Goal: Task Accomplishment & Management: Complete application form

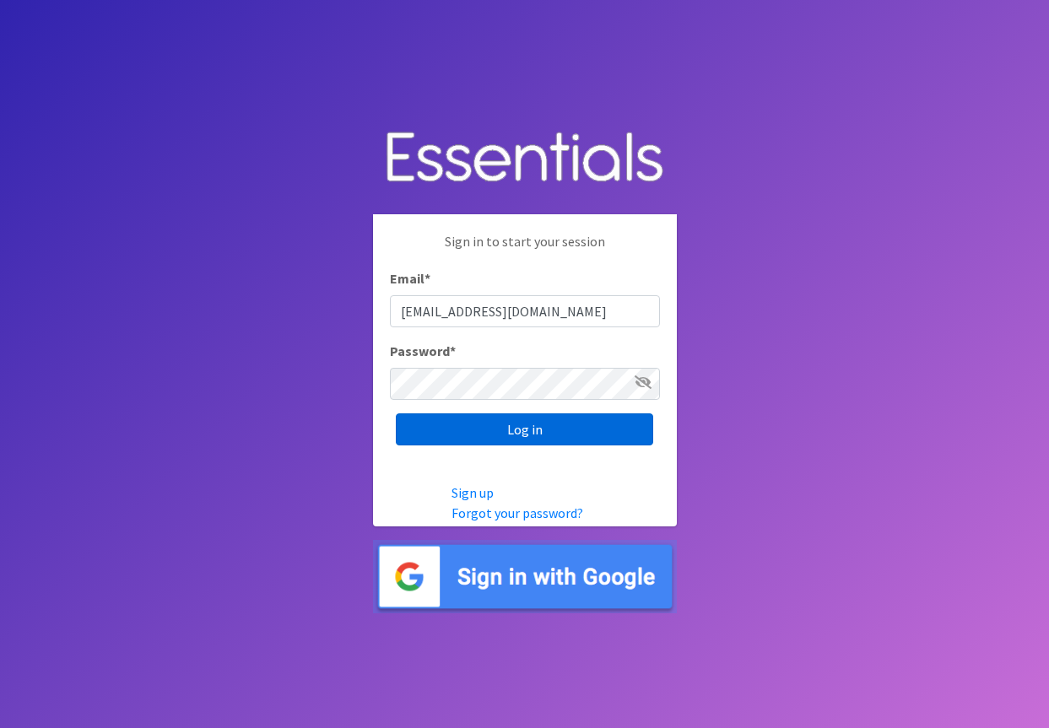
type input "[EMAIL_ADDRESS][DOMAIN_NAME]"
click at [519, 442] on input "Log in" at bounding box center [524, 429] width 257 height 32
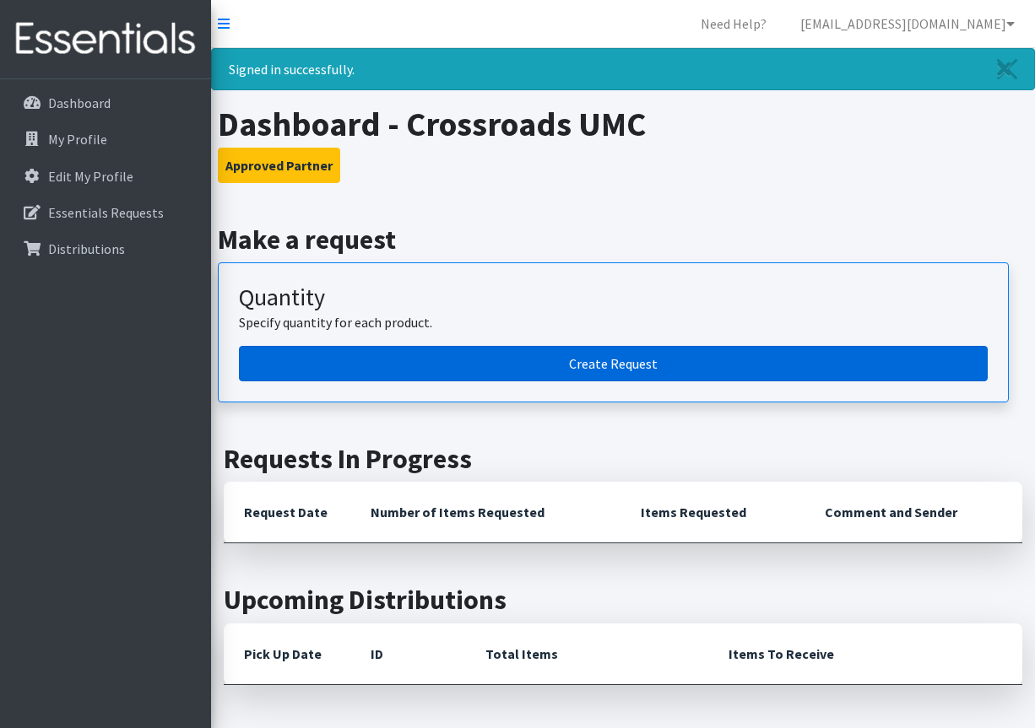
click at [602, 364] on link "Create Request" at bounding box center [613, 363] width 748 height 35
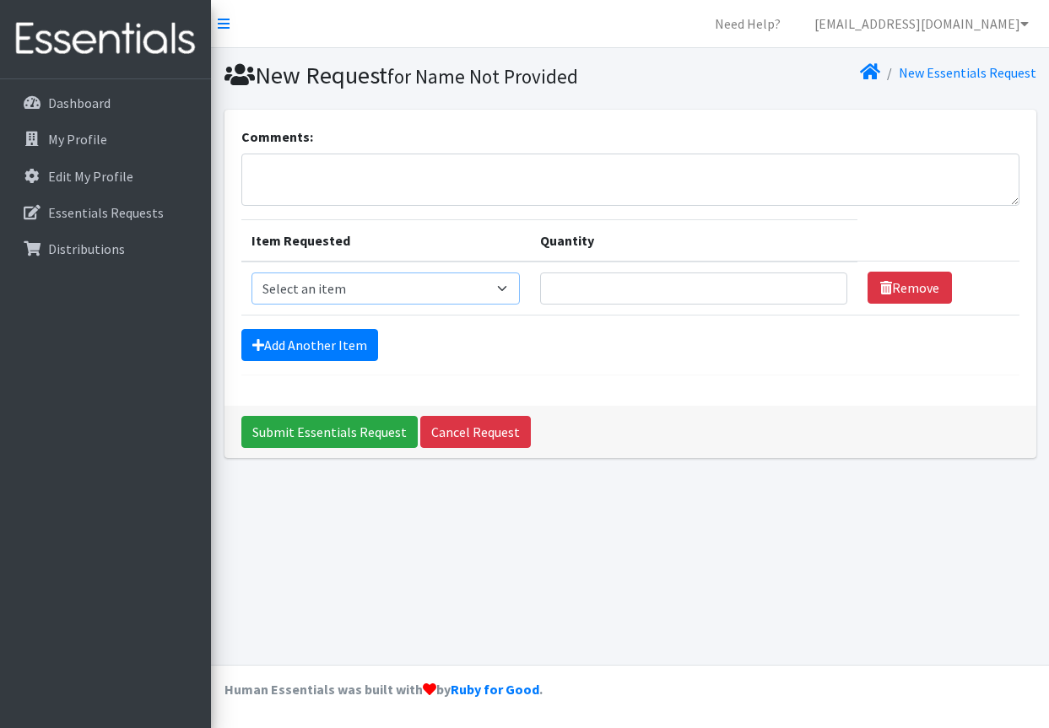
click at [251, 273] on select "Select an item Adult XXX Large Adult Large Adult XX Large Adult Medium Adult Sm…" at bounding box center [385, 289] width 269 height 32
select select "8842"
click option "Adult XX Large" at bounding box center [0, 0] width 0 height 0
click at [566, 291] on input "Quantity" at bounding box center [693, 289] width 307 height 32
type input "30"
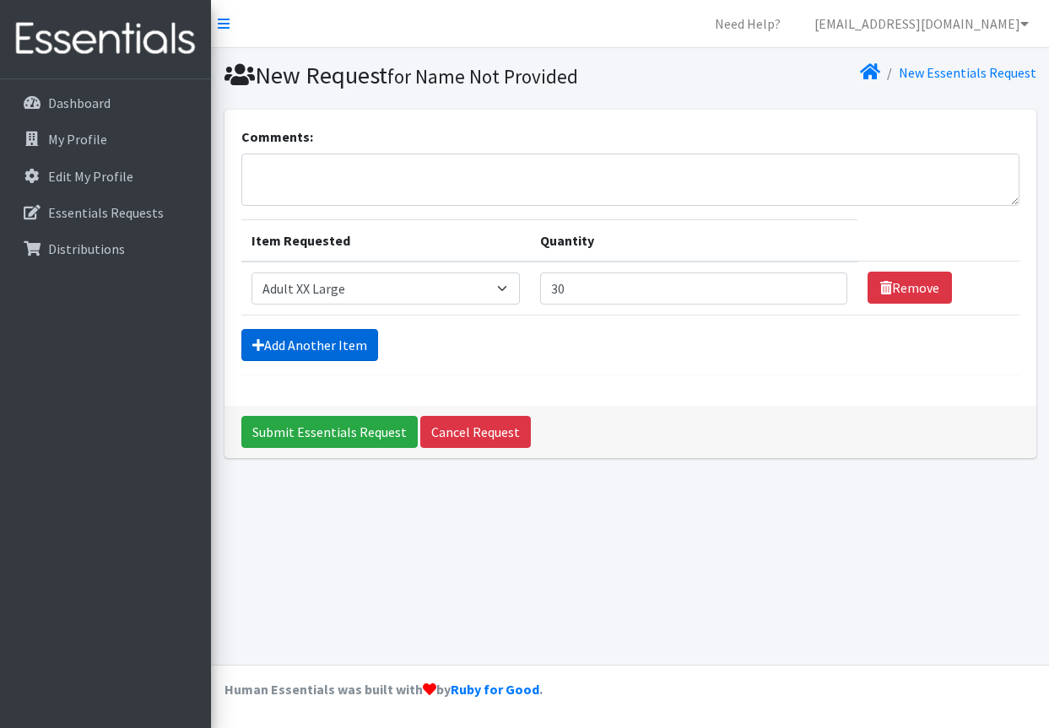
click at [362, 343] on link "Add Another Item" at bounding box center [309, 345] width 137 height 32
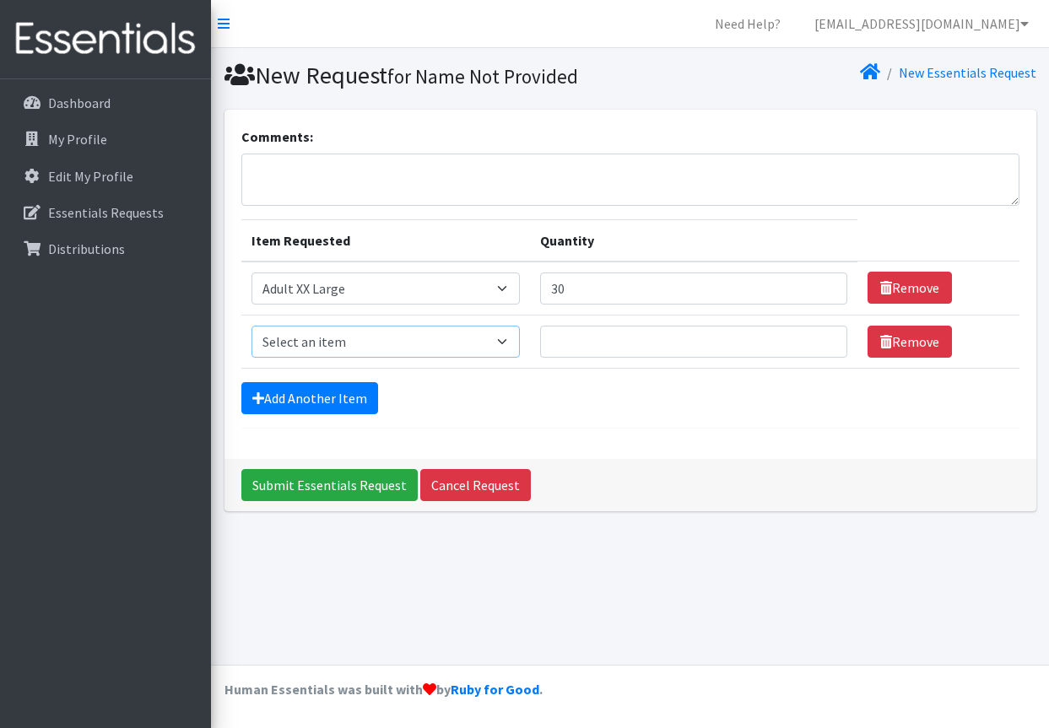
click at [251, 326] on select "Select an item Adult XXX Large Adult Large Adult XX Large Adult Medium Adult Sm…" at bounding box center [385, 342] width 269 height 32
select select "4935"
click option "Adult X Large" at bounding box center [0, 0] width 0 height 0
click at [570, 345] on input "Quantity" at bounding box center [693, 342] width 307 height 32
type input "30"
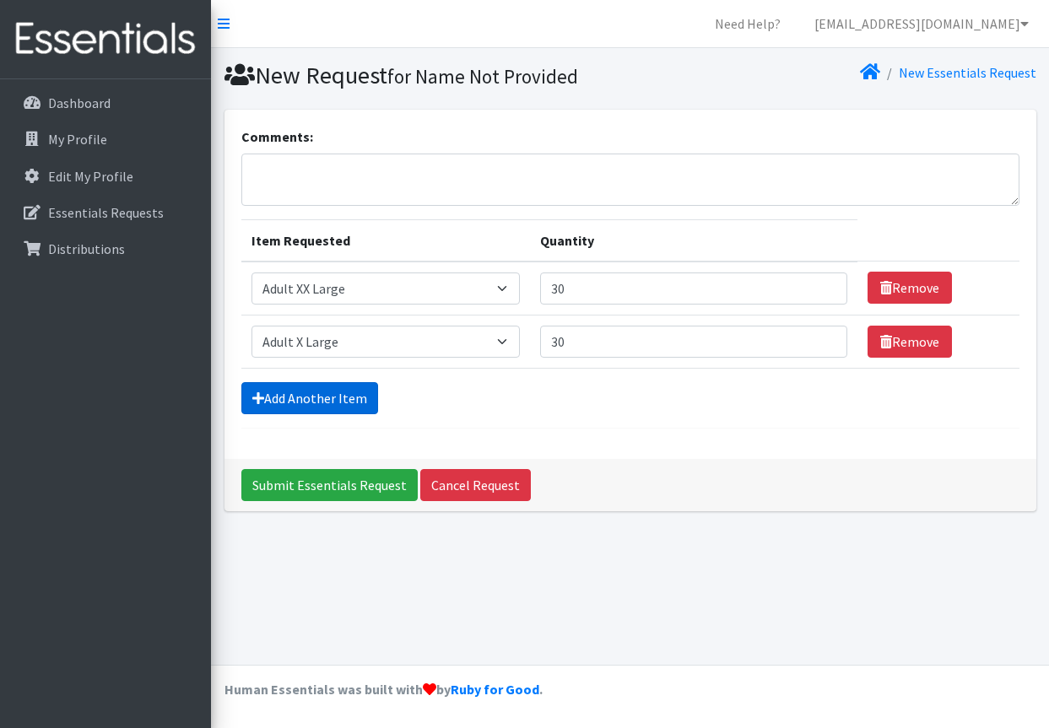
click at [355, 402] on link "Add Another Item" at bounding box center [309, 398] width 137 height 32
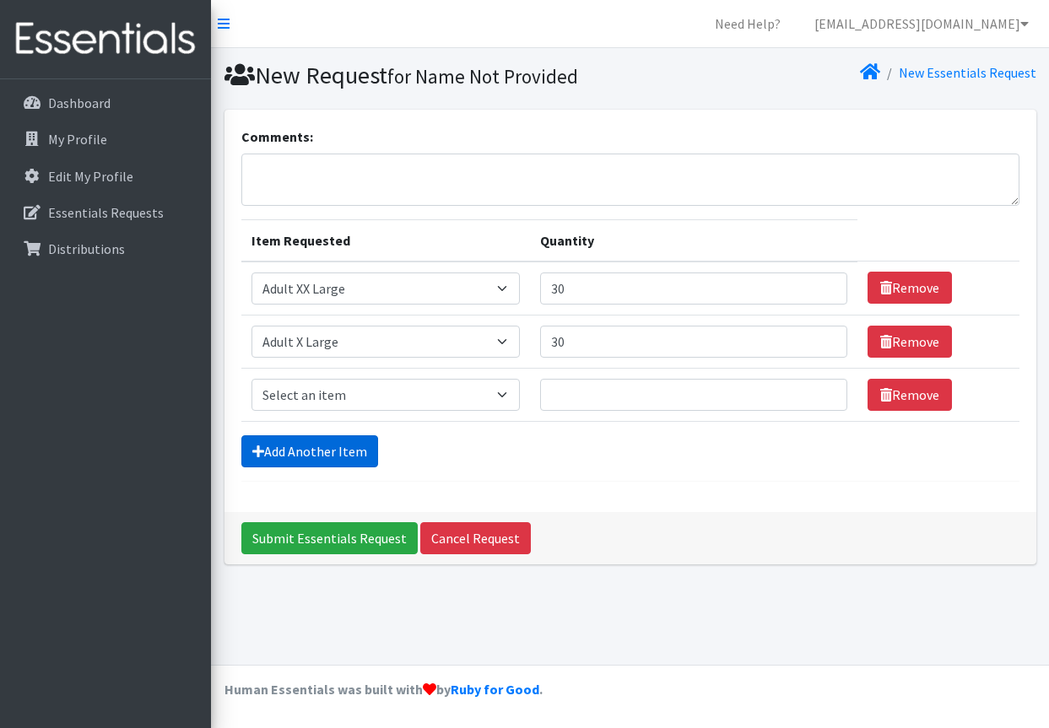
select select "428"
click option "Diapers Size 3" at bounding box center [0, 0] width 0 height 0
click at [582, 401] on input "Quantity" at bounding box center [693, 395] width 307 height 32
type input "500"
click at [322, 446] on link "Add Another Item" at bounding box center [309, 451] width 137 height 32
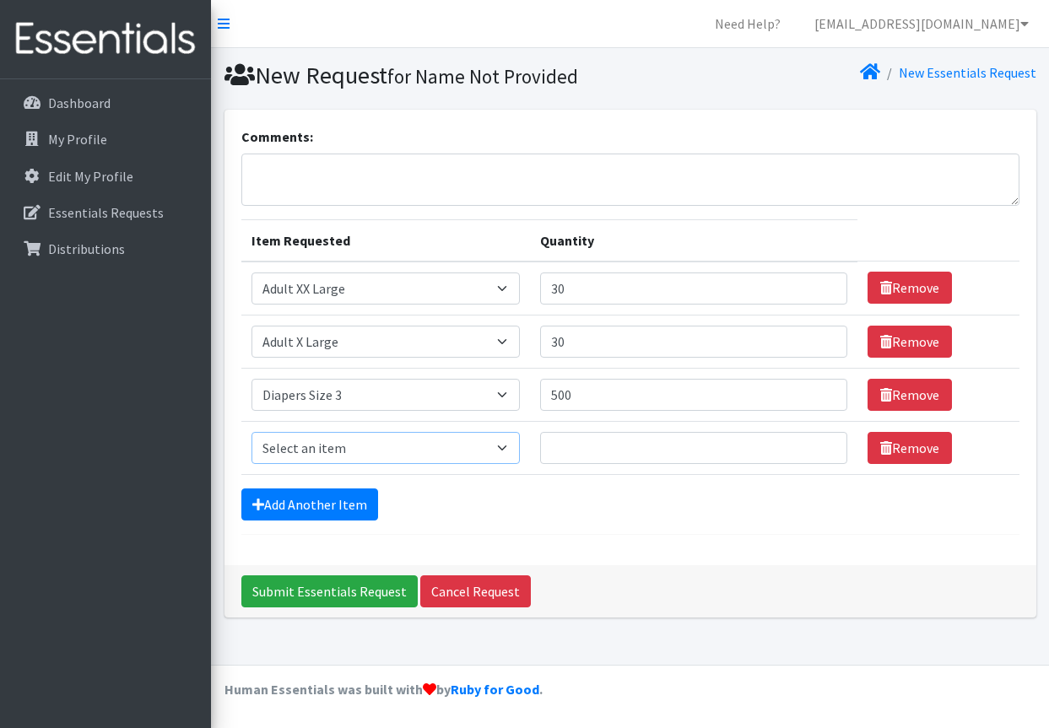
click at [251, 432] on select "Select an item Adult XXX Large Adult Large Adult XX Large Adult Medium Adult Sm…" at bounding box center [385, 448] width 269 height 32
select select "414"
click option "Diapers Size 4" at bounding box center [0, 0] width 0 height 0
click at [568, 455] on input "Quantity" at bounding box center [693, 448] width 307 height 32
type input "500"
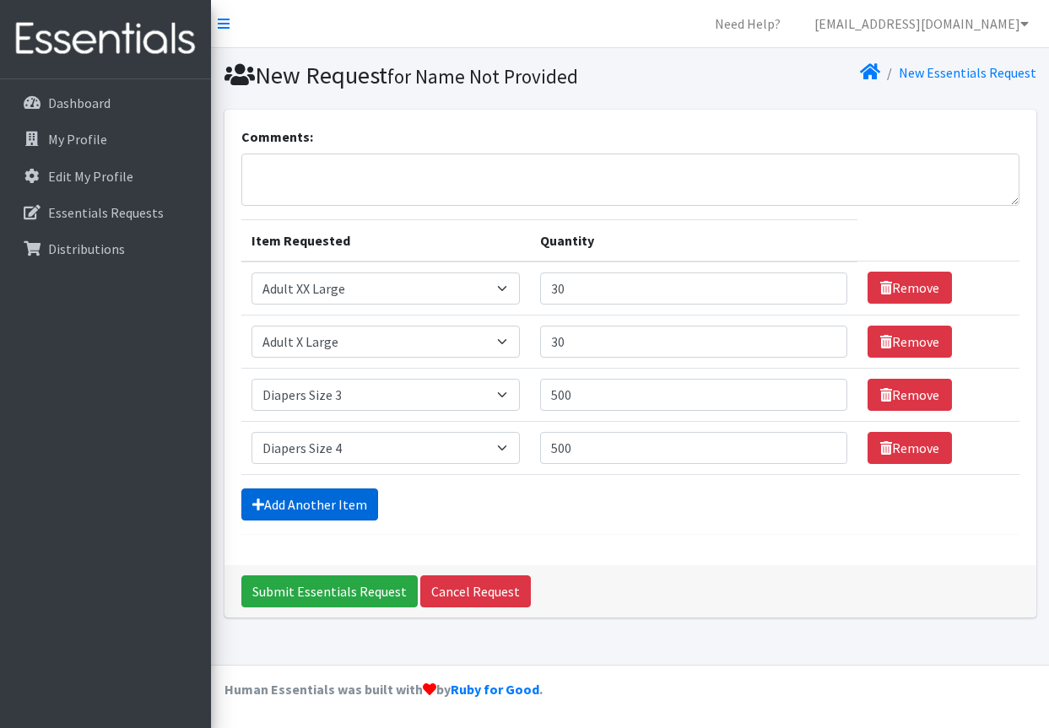
click at [352, 494] on link "Add Another Item" at bounding box center [309, 505] width 137 height 32
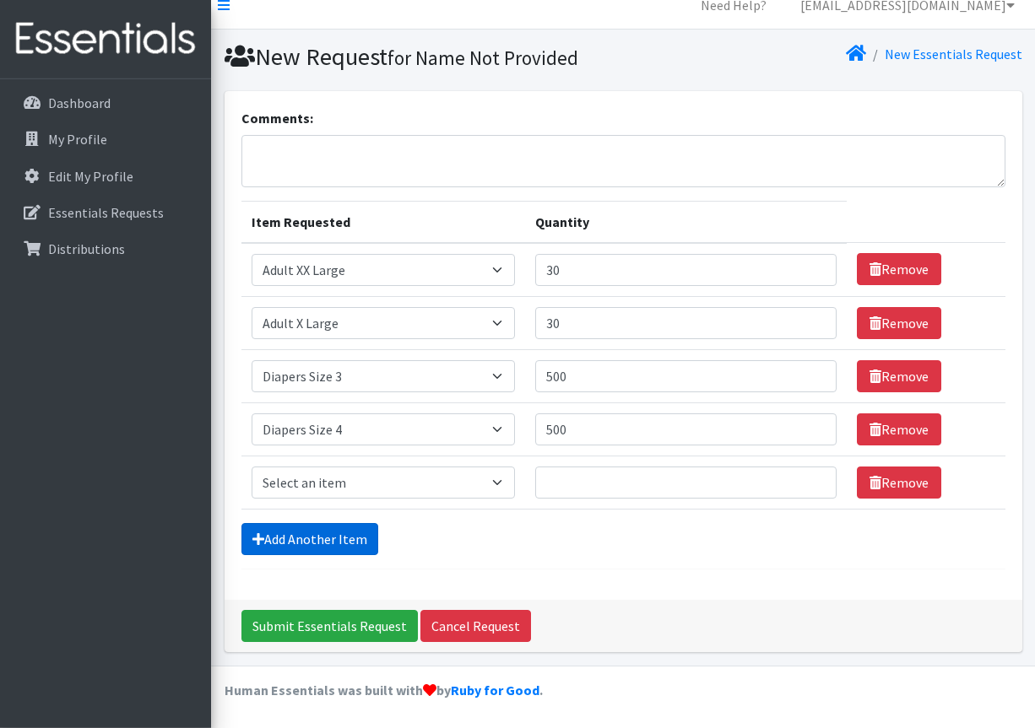
scroll to position [19, 0]
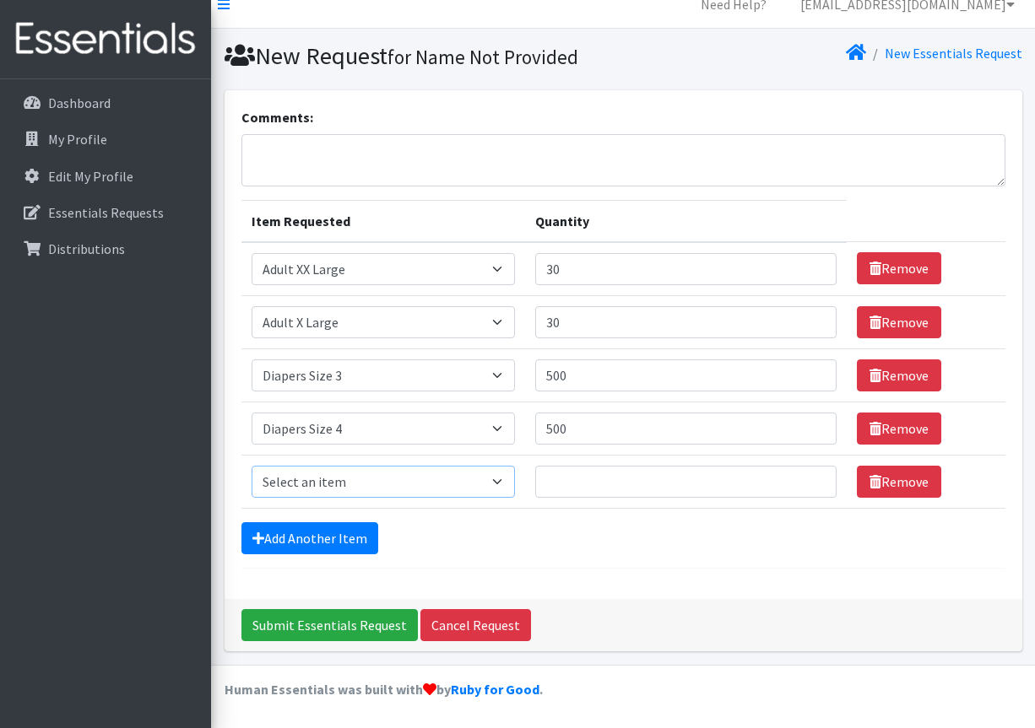
click at [251, 466] on select "Select an item Adult XXX Large Adult Large Adult XX Large Adult Medium Adult Sm…" at bounding box center [383, 482] width 264 height 32
select select "415"
click option "Diapers Size 5" at bounding box center [0, 0] width 0 height 0
click at [570, 489] on input "Quantity" at bounding box center [685, 482] width 300 height 32
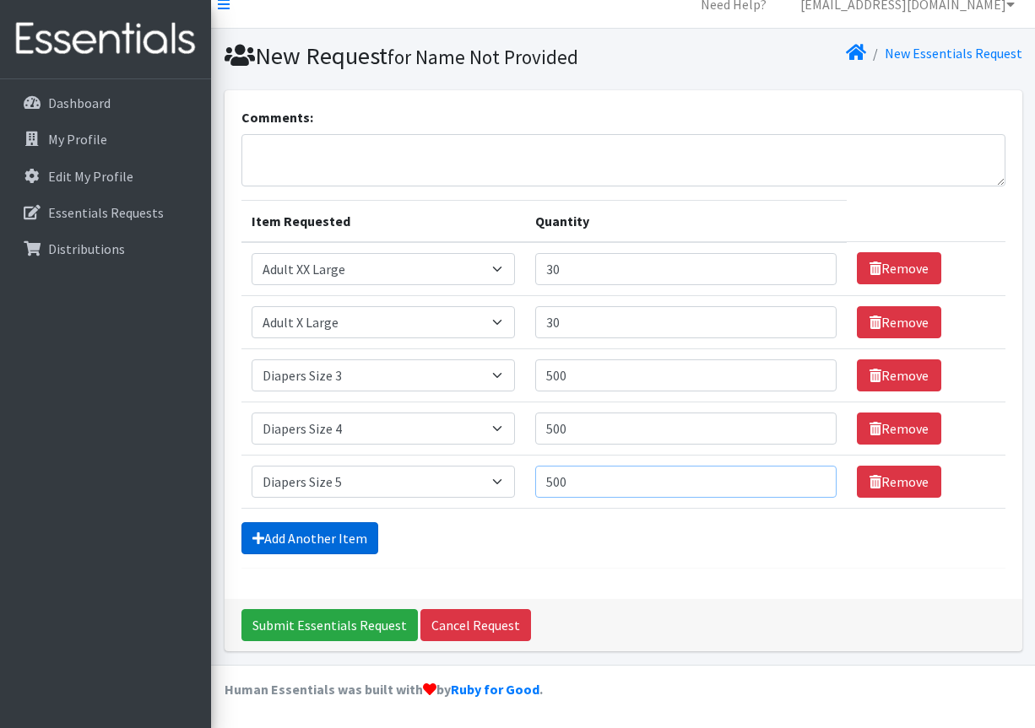
type input "500"
click at [316, 550] on link "Add Another Item" at bounding box center [309, 538] width 137 height 32
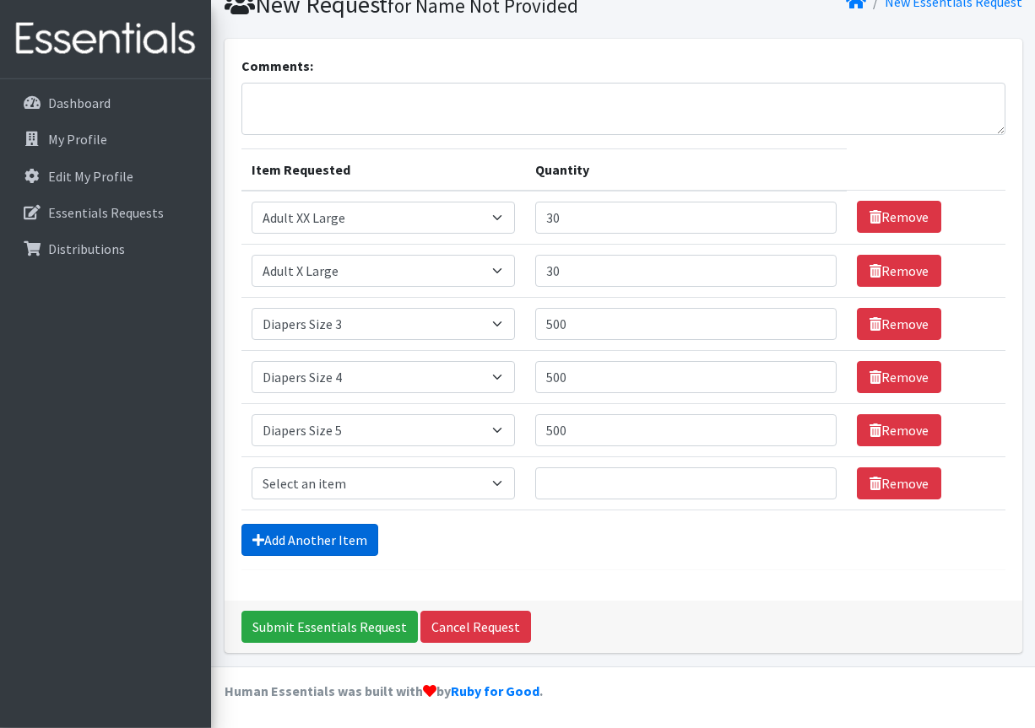
scroll to position [73, 0]
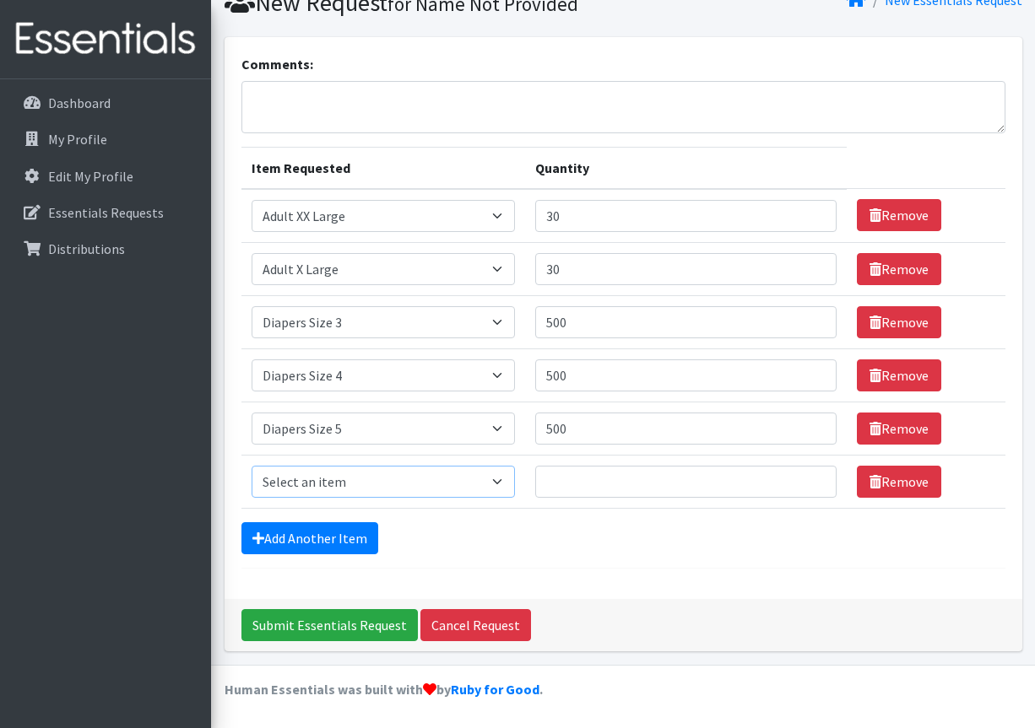
click at [251, 466] on select "Select an item Adult XXX Large Adult Large Adult XX Large Adult Medium Adult Sm…" at bounding box center [383, 482] width 264 height 32
select select "417"
click option "Diapers Size 6" at bounding box center [0, 0] width 0 height 0
click at [573, 478] on input "Quantity" at bounding box center [685, 482] width 300 height 32
type input "500"
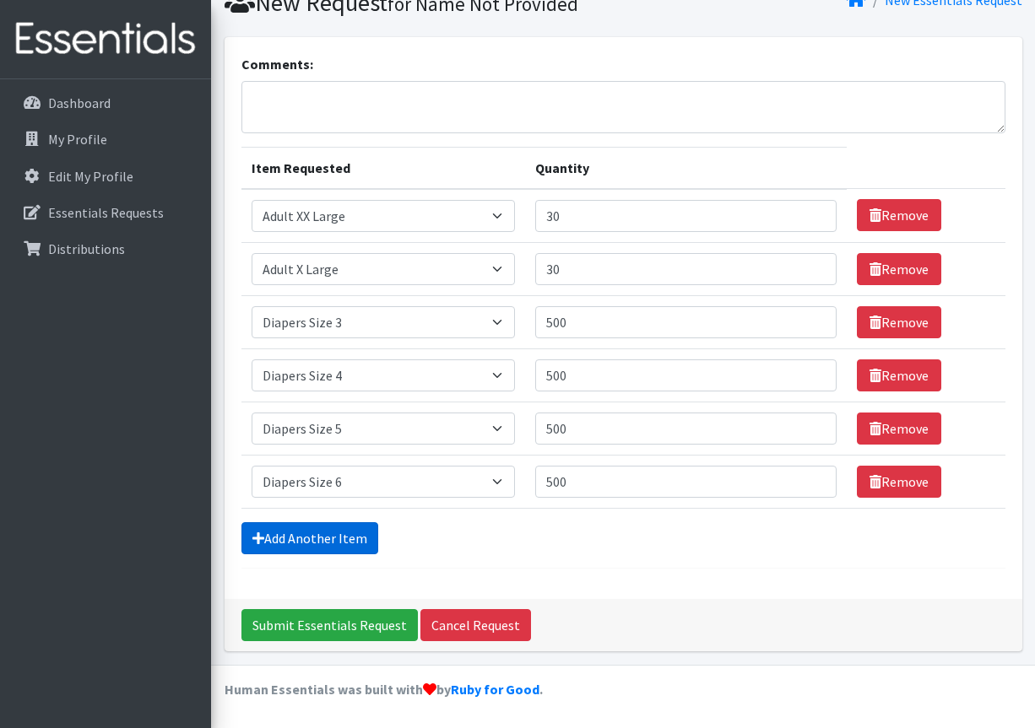
click at [301, 537] on link "Add Another Item" at bounding box center [309, 538] width 137 height 32
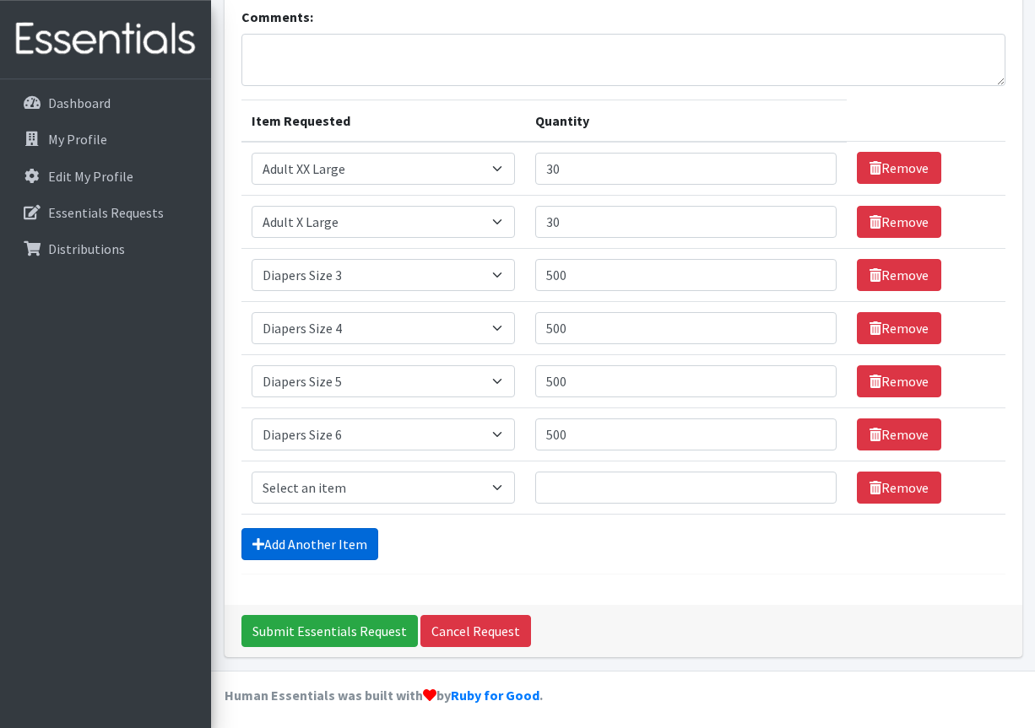
scroll to position [126, 0]
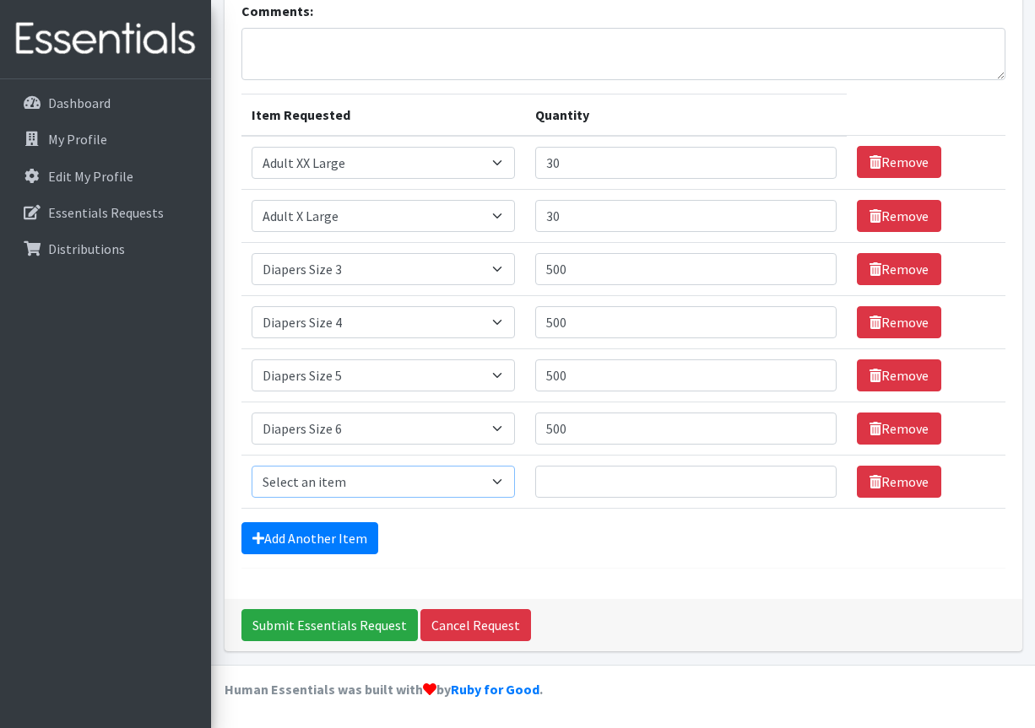
click at [251, 466] on select "Select an item Adult XXX Large Adult Large Adult XX Large Adult Medium Adult Sm…" at bounding box center [383, 482] width 264 height 32
click at [500, 479] on select "Select an item Adult XXX Large Adult Large Adult XX Large Adult Medium Adult Sm…" at bounding box center [383, 482] width 264 height 32
click at [251, 466] on select "Select an item Adult XXX Large Adult Large Adult XX Large Adult Medium Adult Sm…" at bounding box center [383, 482] width 264 height 32
select select "4739"
click option "Diapers Size 7 XL" at bounding box center [0, 0] width 0 height 0
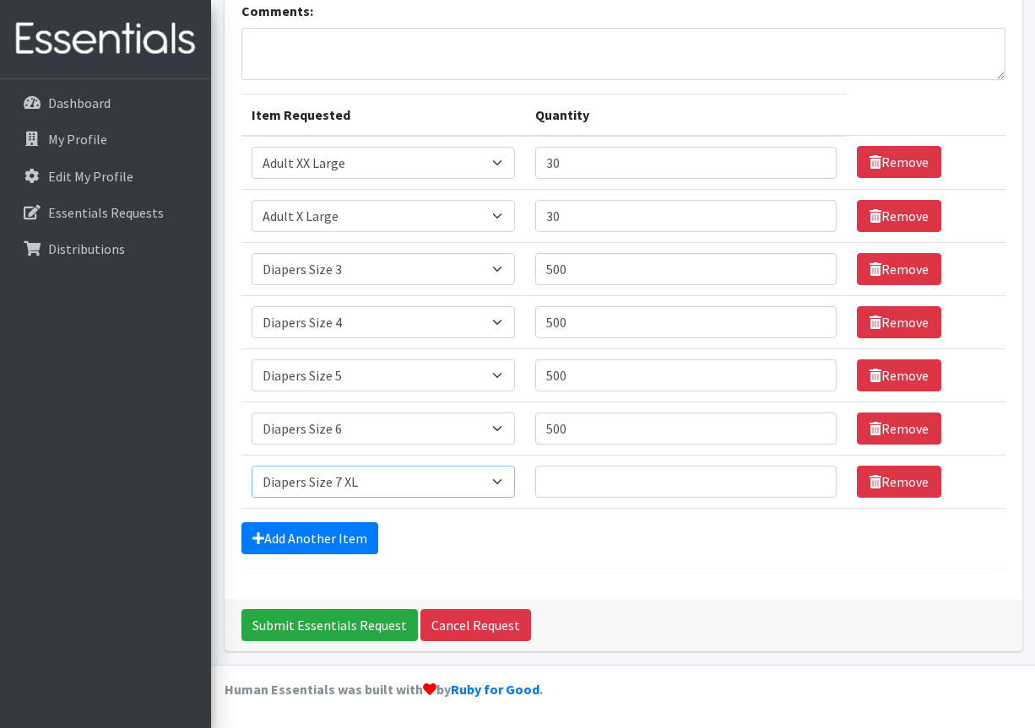
click at [251, 466] on select "Select an item Adult XXX Large Adult Large Adult XX Large Adult Medium Adult Sm…" at bounding box center [383, 482] width 264 height 32
click at [563, 488] on input "Quantity" at bounding box center [685, 482] width 300 height 32
type input "300"
click at [341, 538] on link "Add Another Item" at bounding box center [309, 538] width 137 height 32
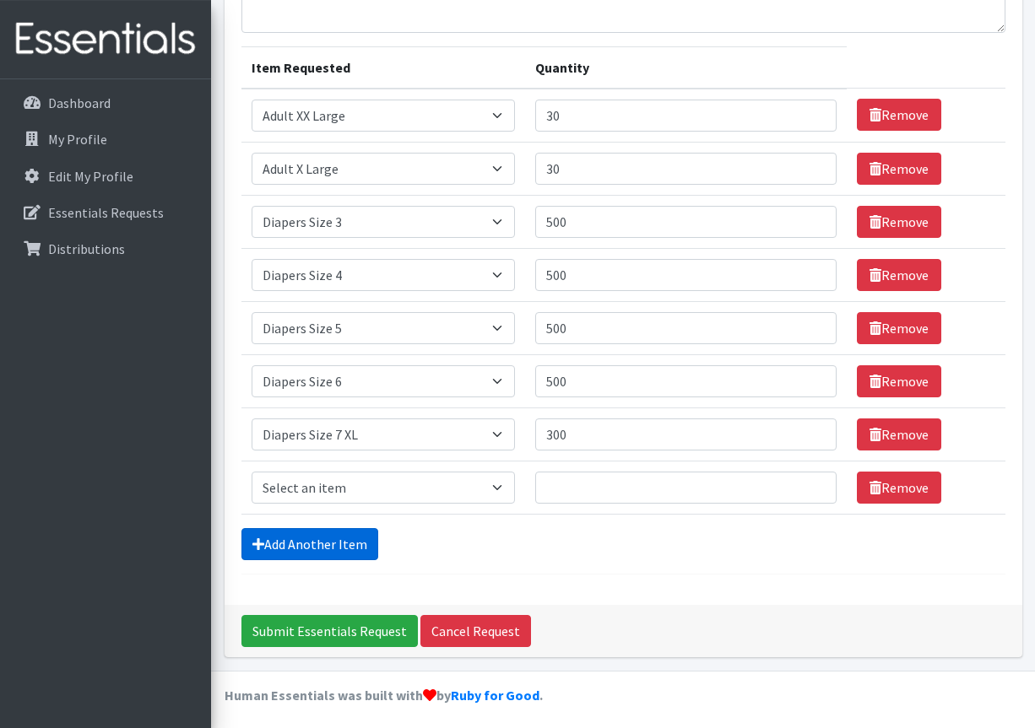
scroll to position [179, 0]
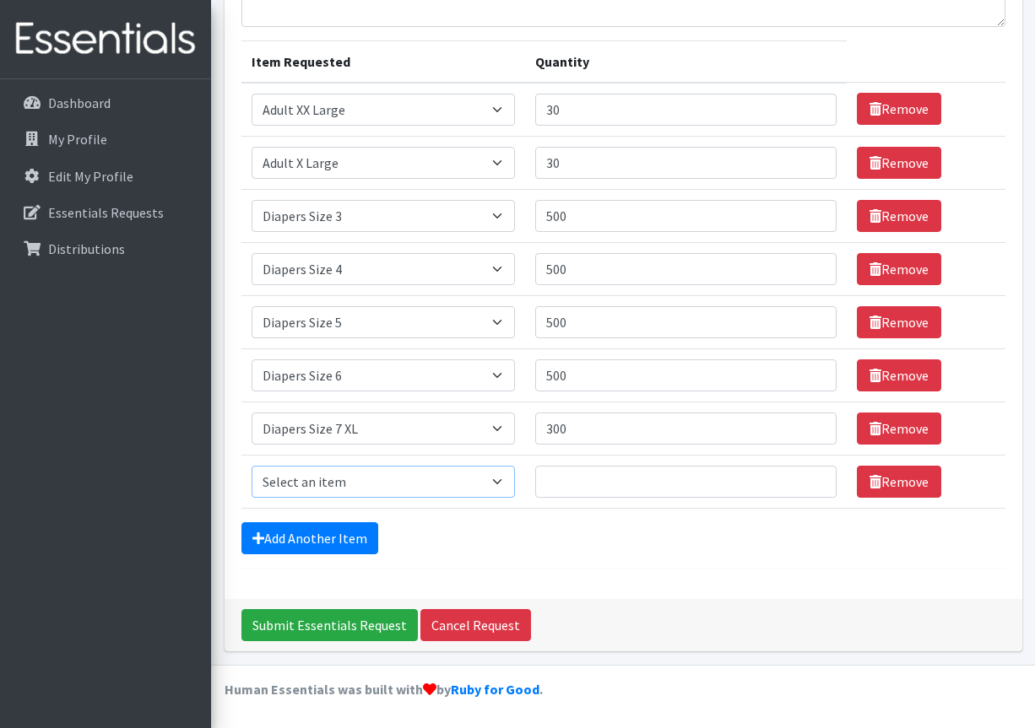
click at [251, 466] on select "Select an item Adult XXX Large Adult Large Adult XX Large Adult Medium Adult Sm…" at bounding box center [383, 482] width 264 height 32
select select "2925"
click option "Kids Boys Pull-Ups 2T-3T" at bounding box center [0, 0] width 0 height 0
click at [559, 477] on input "Quantity" at bounding box center [685, 482] width 300 height 32
type input "400"
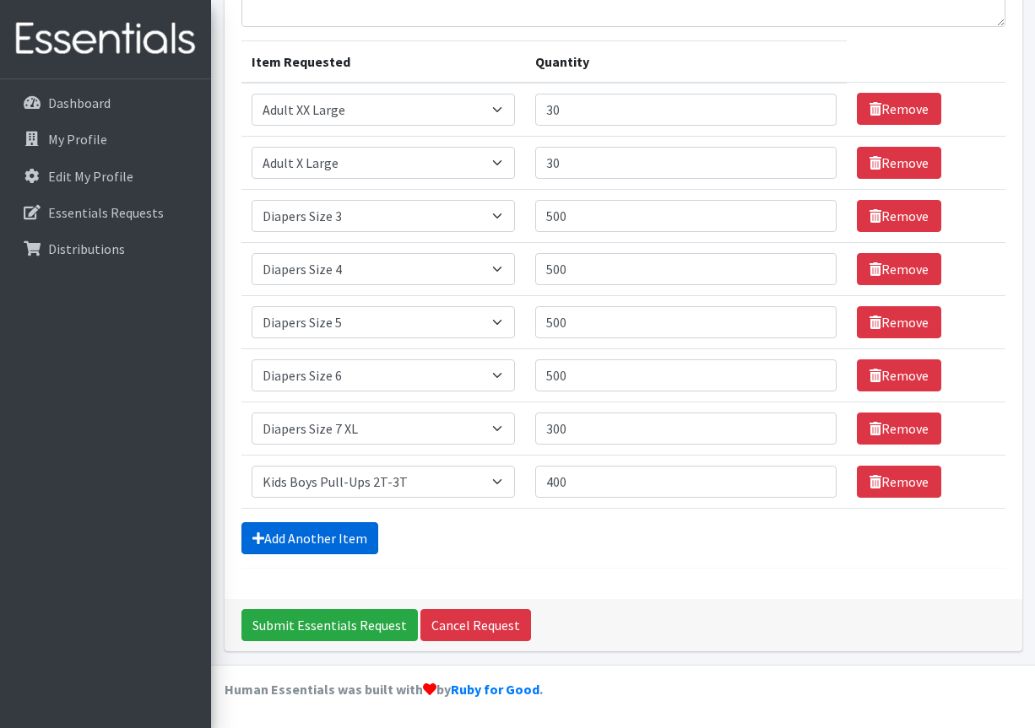
click at [344, 533] on link "Add Another Item" at bounding box center [309, 538] width 137 height 32
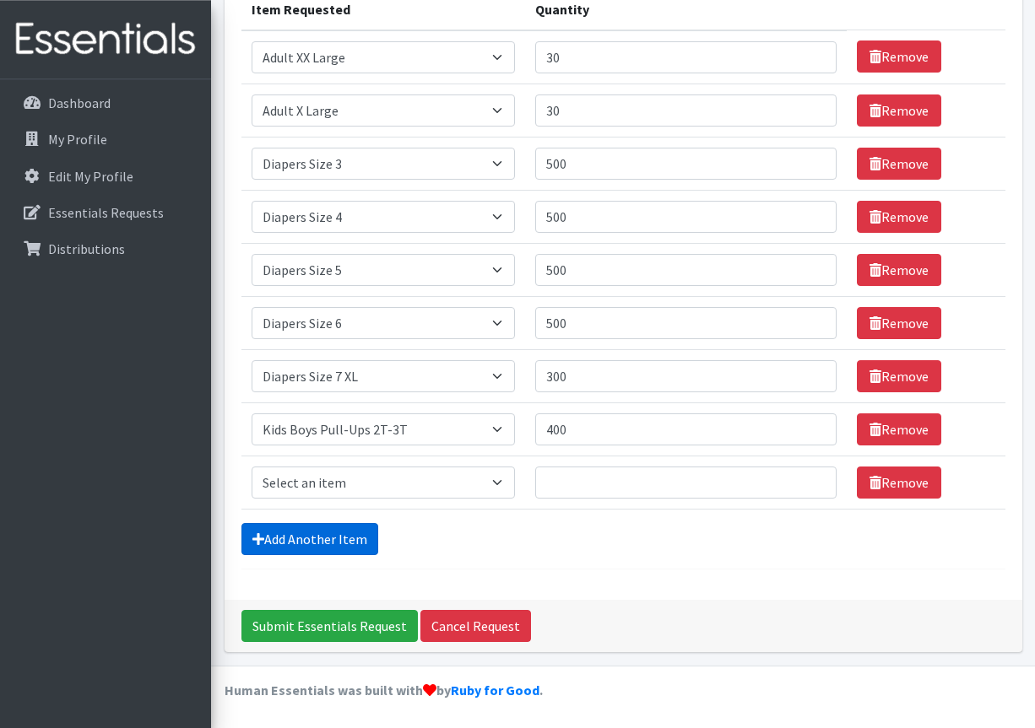
scroll to position [232, 0]
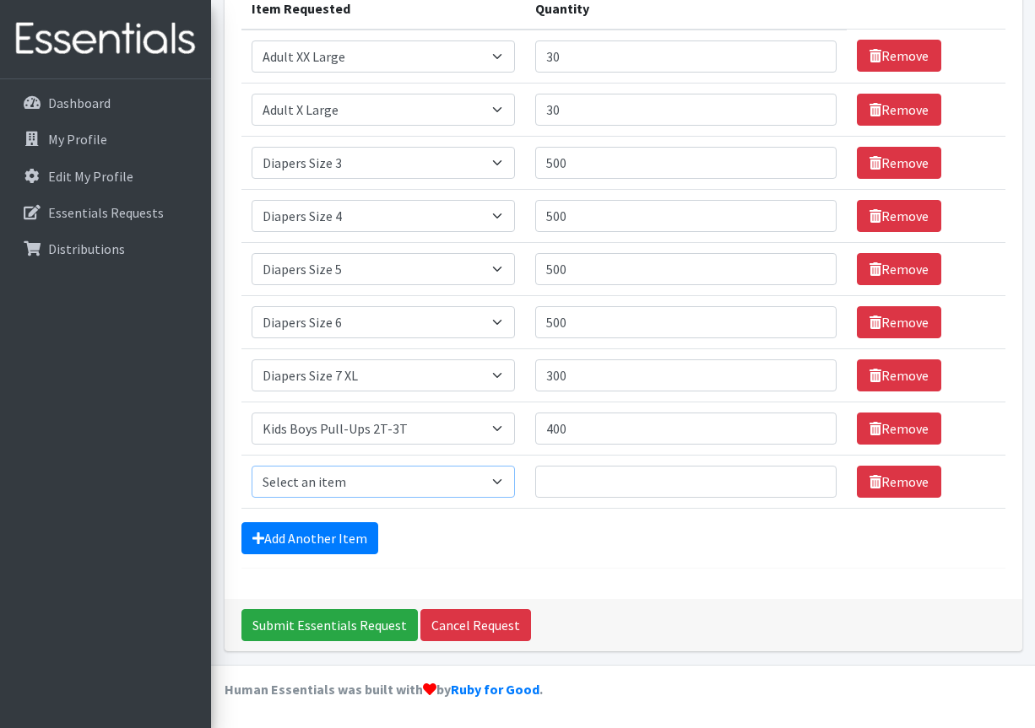
click at [251, 466] on select "Select an item Adult XXX Large Adult Large Adult XX Large Adult Medium Adult Sm…" at bounding box center [383, 482] width 264 height 32
select select "2927"
click option "Kids Boys Pull-Ups 3T-4T" at bounding box center [0, 0] width 0 height 0
click at [577, 482] on input "Quantity" at bounding box center [685, 482] width 300 height 32
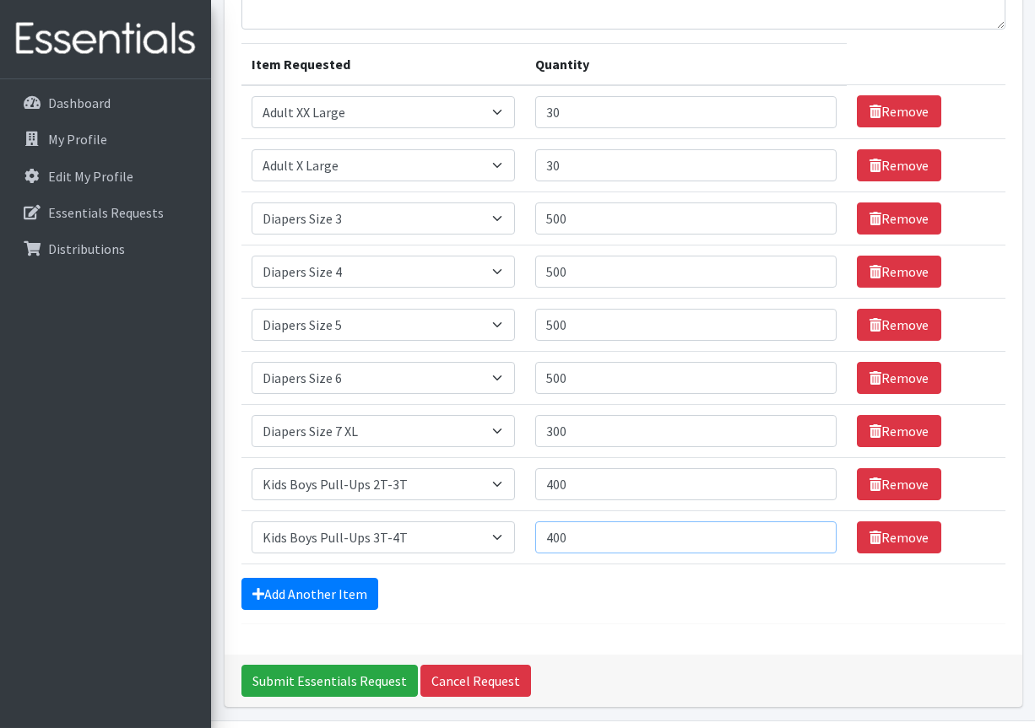
scroll to position [146, 0]
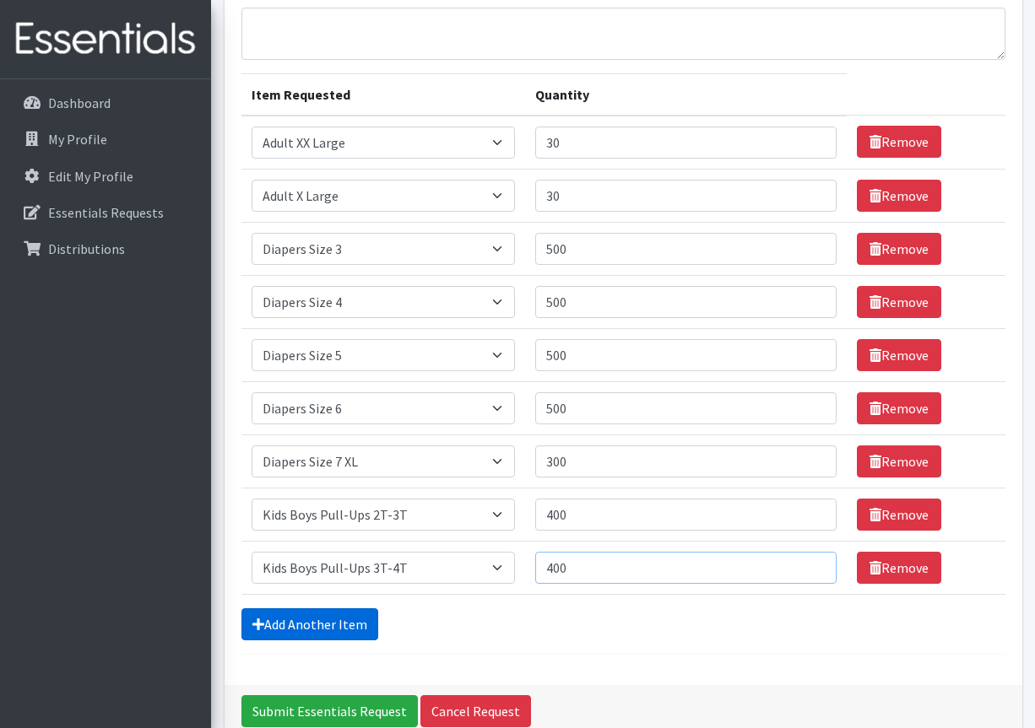
type input "400"
click at [336, 629] on link "Add Another Item" at bounding box center [309, 624] width 137 height 32
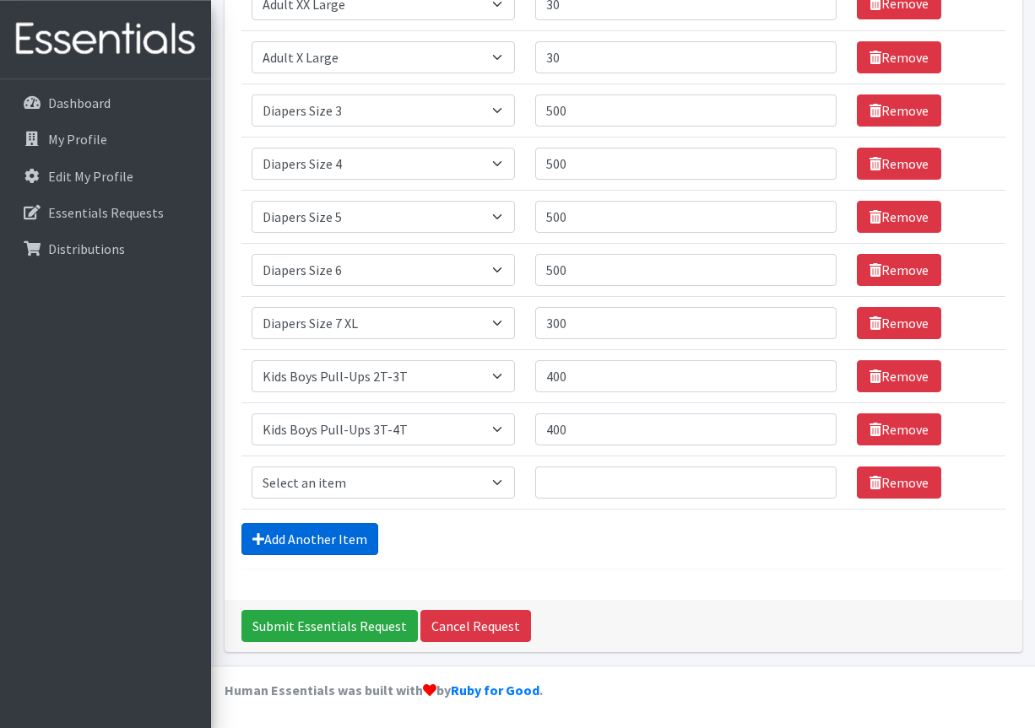
scroll to position [285, 0]
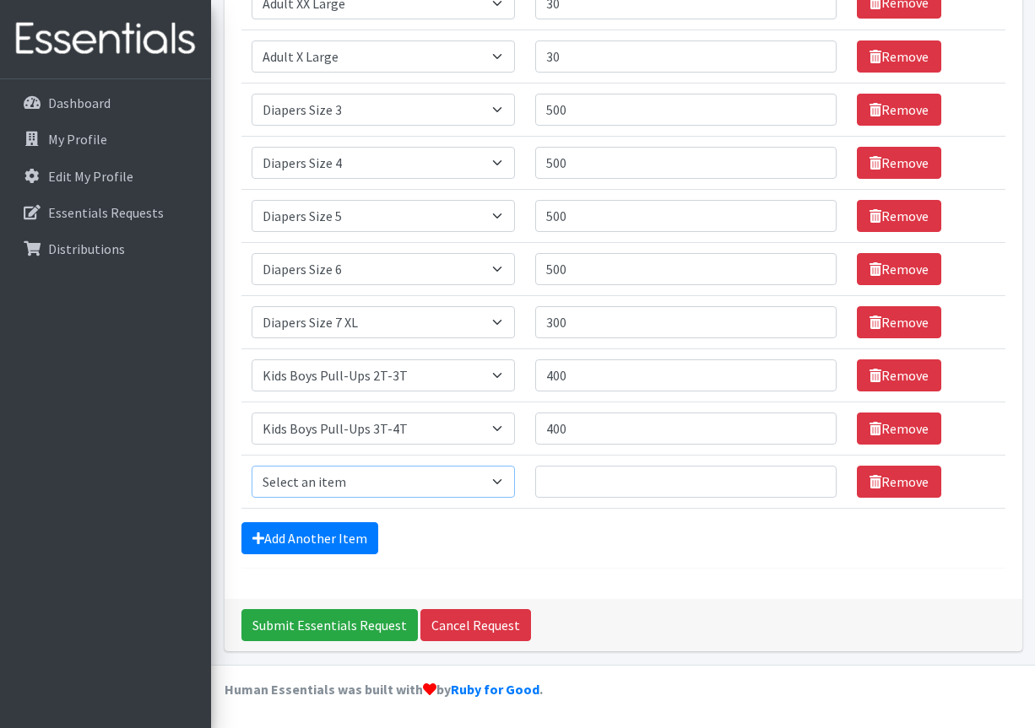
click at [251, 466] on select "Select an item Adult XXX Large Adult Large Adult XX Large Adult Medium Adult Sm…" at bounding box center [383, 482] width 264 height 32
select select "2929"
click option "Kids Boys Pull-Ups 4T-5T" at bounding box center [0, 0] width 0 height 0
click at [566, 488] on input "Quantity" at bounding box center [685, 482] width 300 height 32
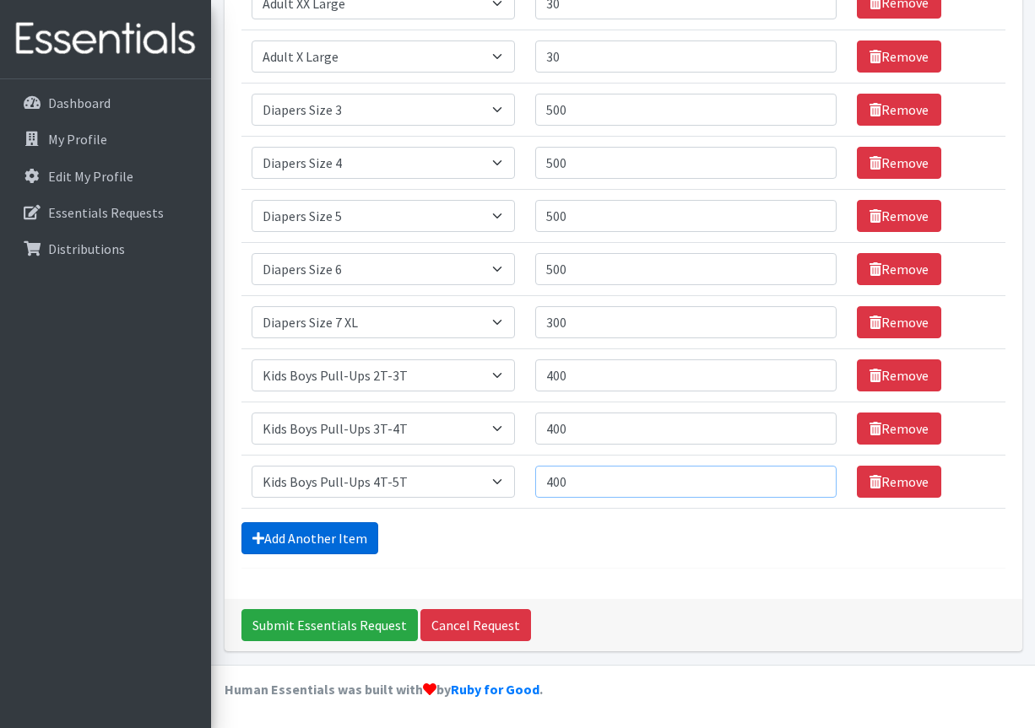
type input "400"
click at [313, 538] on link "Add Another Item" at bounding box center [309, 538] width 137 height 32
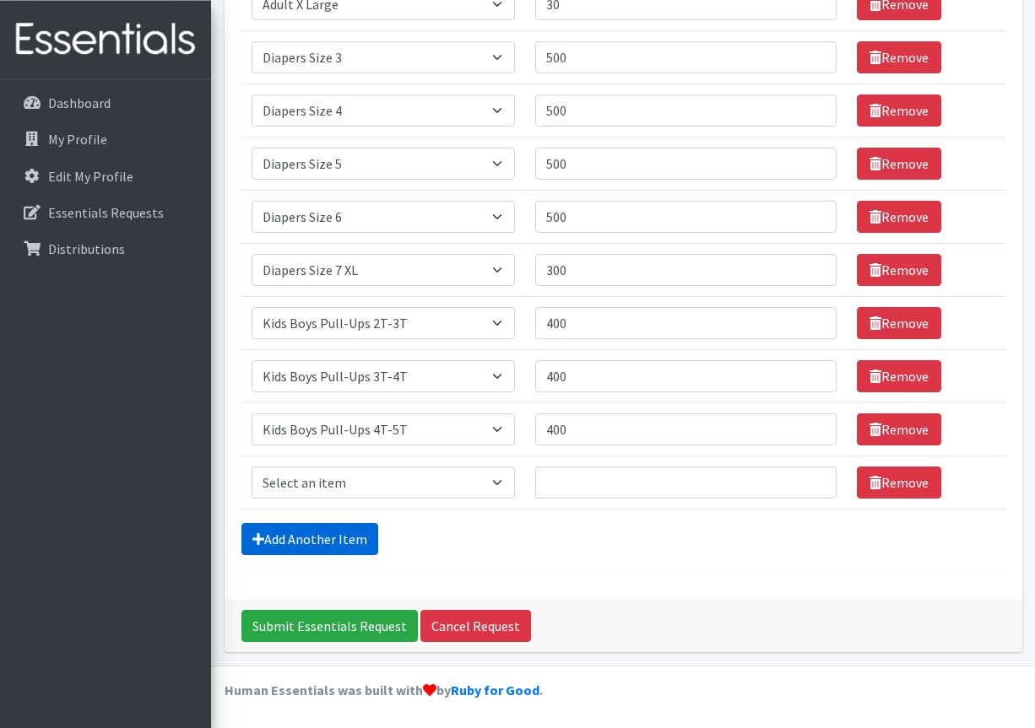
scroll to position [338, 0]
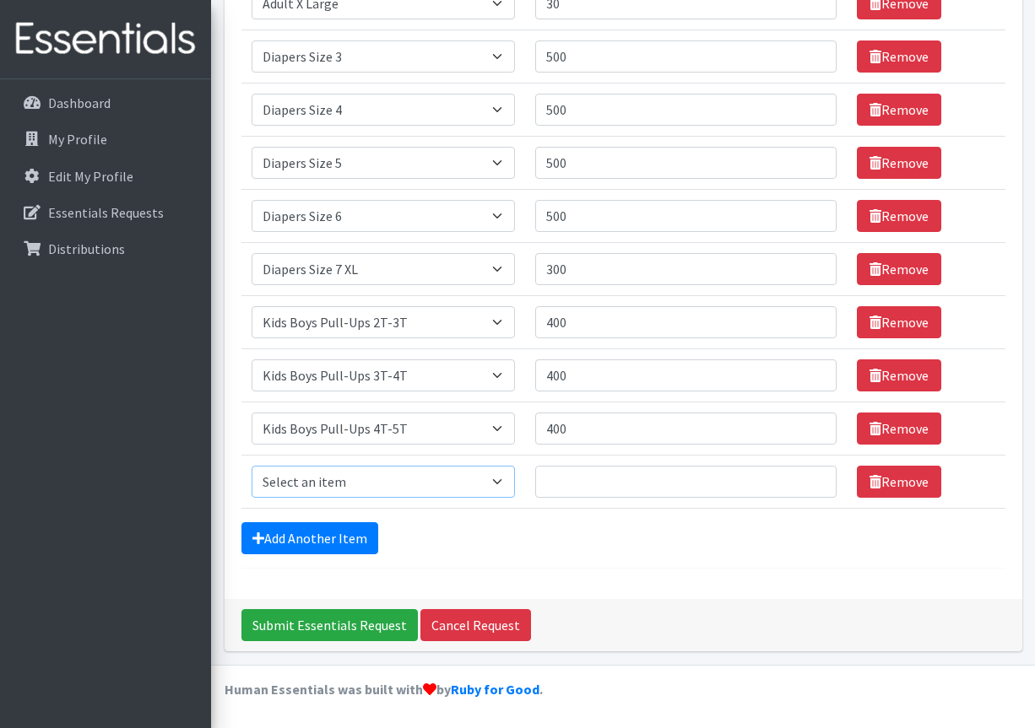
click at [251, 466] on select "Select an item Adult XXX Large Adult Large Adult XX Large Adult Medium Adult Sm…" at bounding box center [383, 482] width 264 height 32
select select "2924"
click option "Kids Girls Pull-Ups 2T-3T" at bounding box center [0, 0] width 0 height 0
click at [565, 481] on input "Quantity" at bounding box center [685, 482] width 300 height 32
type input "400"
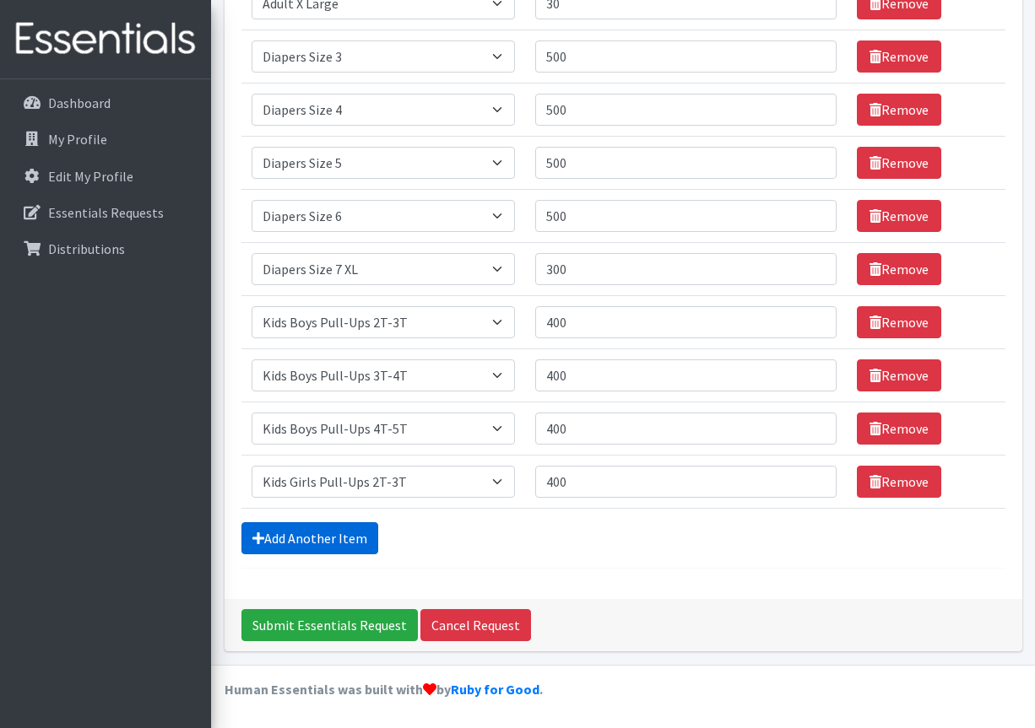
click at [333, 543] on link "Add Another Item" at bounding box center [309, 538] width 137 height 32
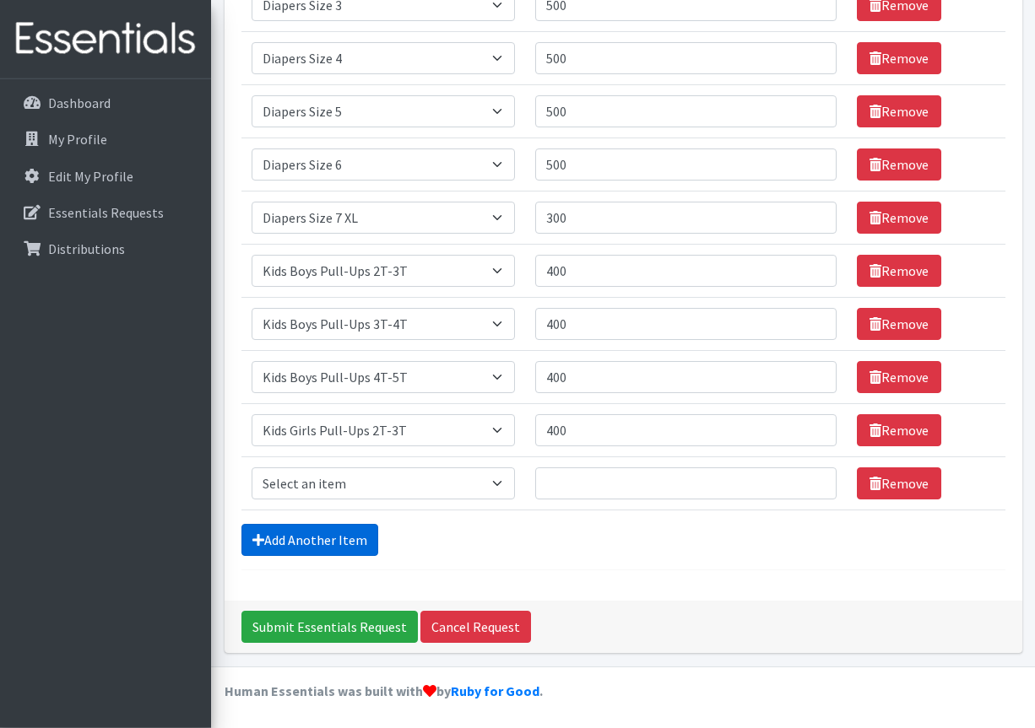
scroll to position [392, 0]
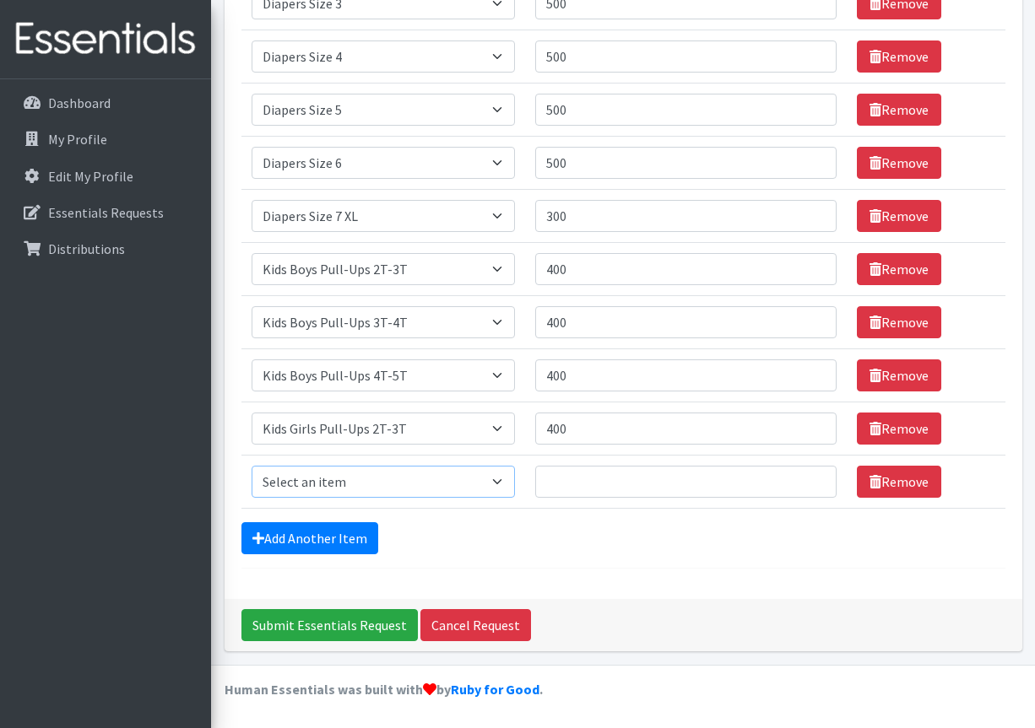
click at [251, 466] on select "Select an item Adult XXX Large Adult Large Adult XX Large Adult Medium Adult Sm…" at bounding box center [383, 482] width 264 height 32
select select "2926"
click option "Kids Girls Pull-Ups 3T-4T" at bounding box center [0, 0] width 0 height 0
click at [567, 479] on input "Quantity" at bounding box center [685, 482] width 300 height 32
type input "400"
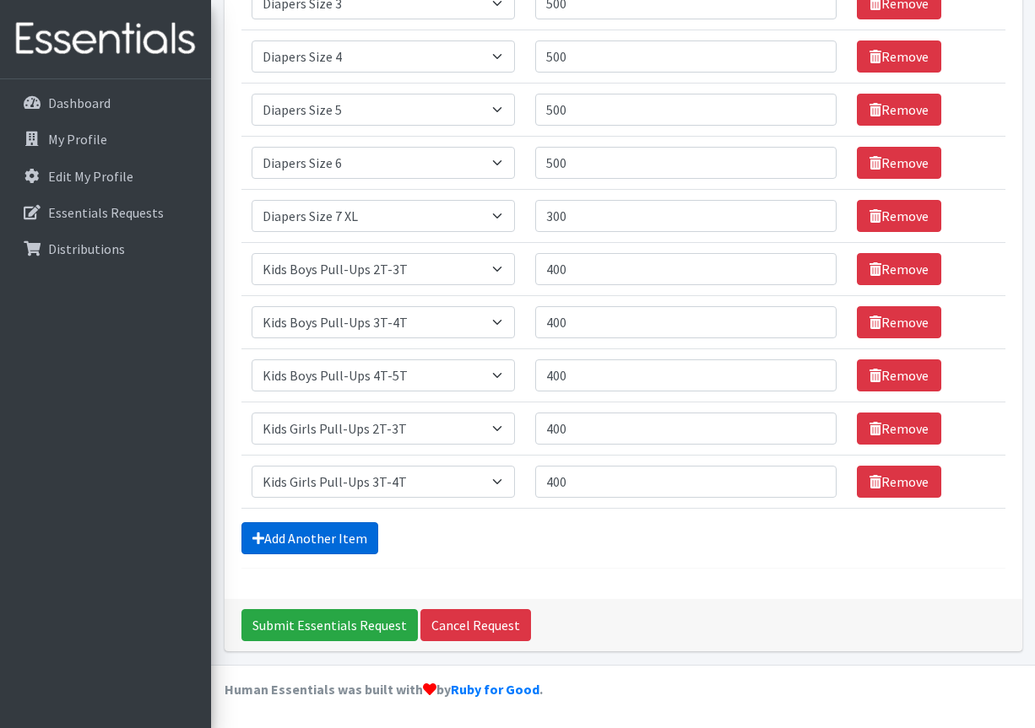
click at [341, 538] on link "Add Another Item" at bounding box center [309, 538] width 137 height 32
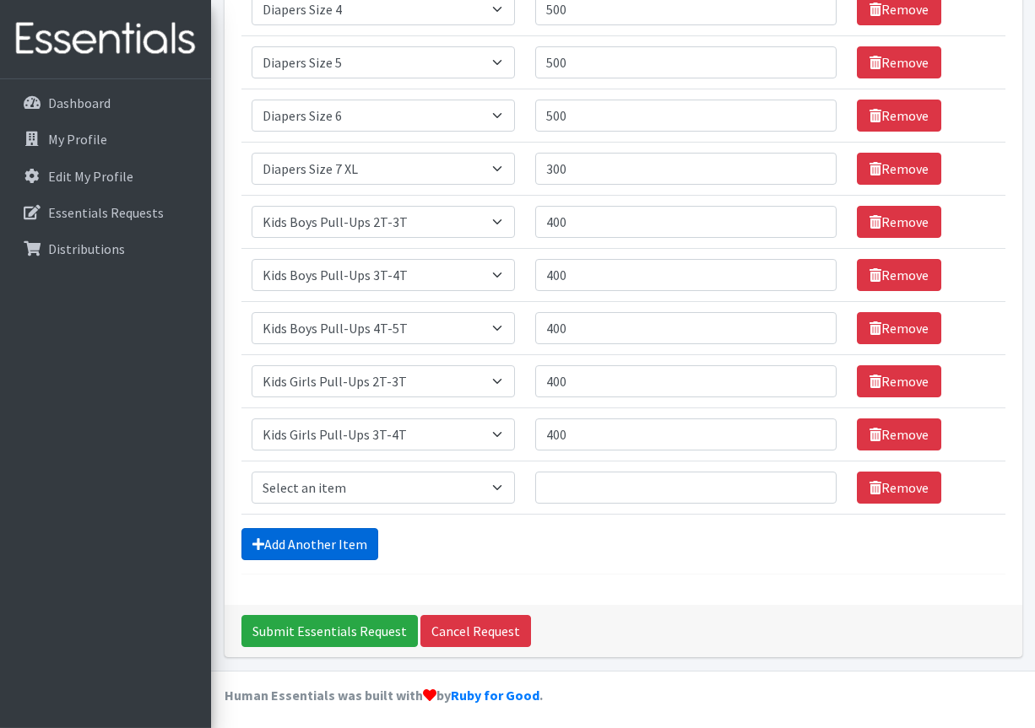
scroll to position [445, 0]
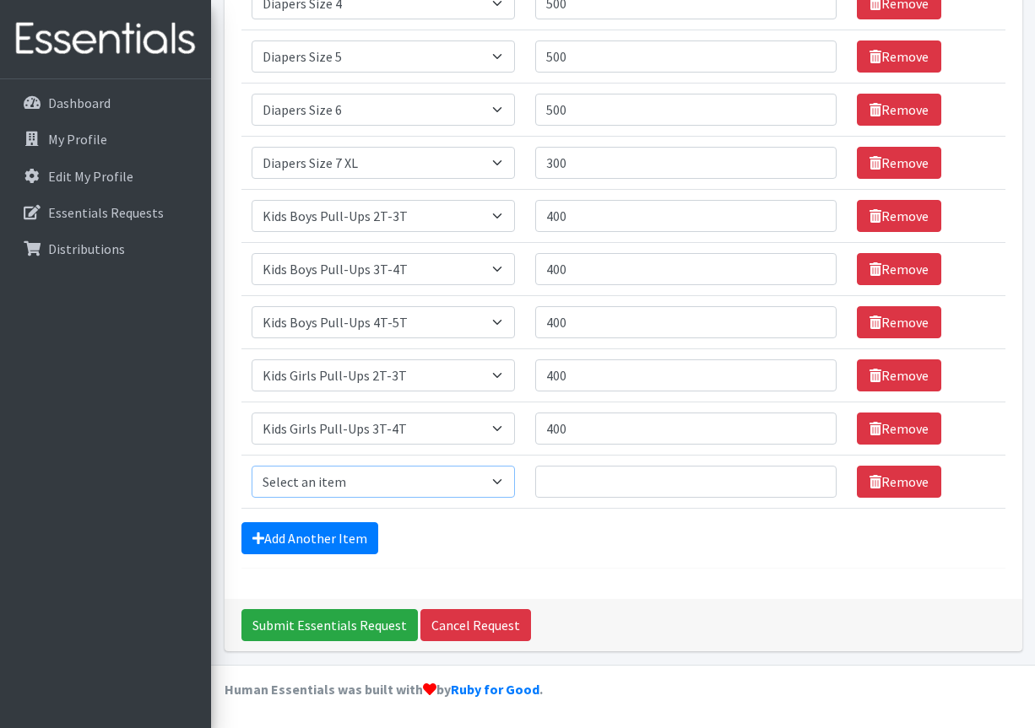
click at [251, 466] on select "Select an item Adult XXX Large Adult Large Adult XX Large Adult Medium Adult Sm…" at bounding box center [383, 482] width 264 height 32
select select "2928"
click option "Kids Girls Pull-Ups 4T-5T" at bounding box center [0, 0] width 0 height 0
click at [562, 481] on input "Quantity" at bounding box center [685, 482] width 300 height 32
type input "400"
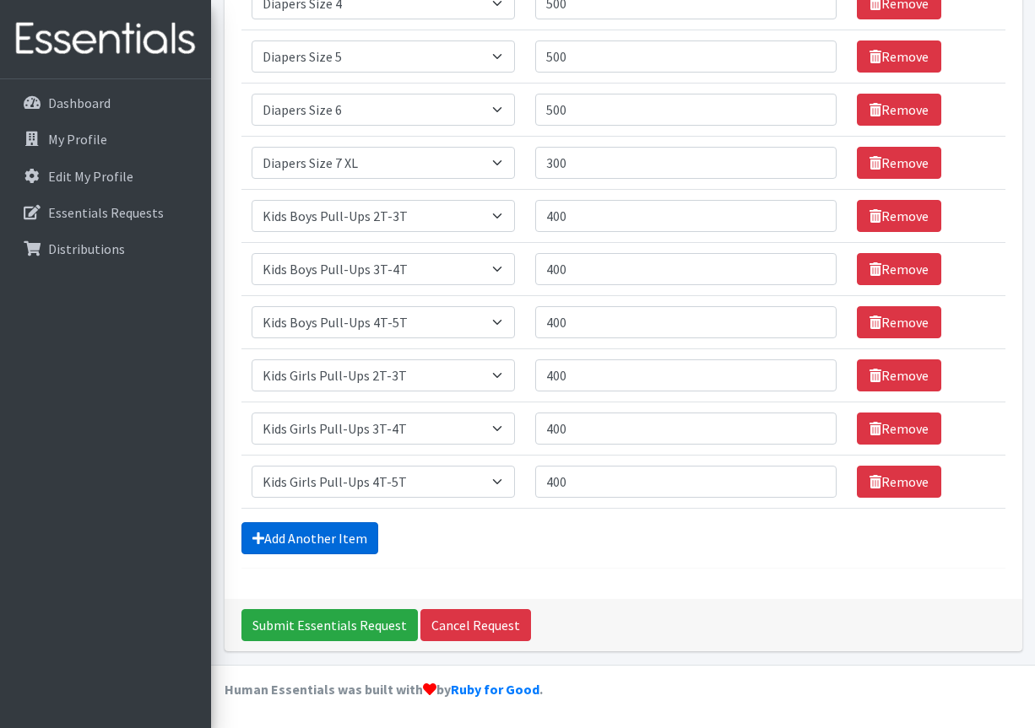
click at [334, 543] on link "Add Another Item" at bounding box center [309, 538] width 137 height 32
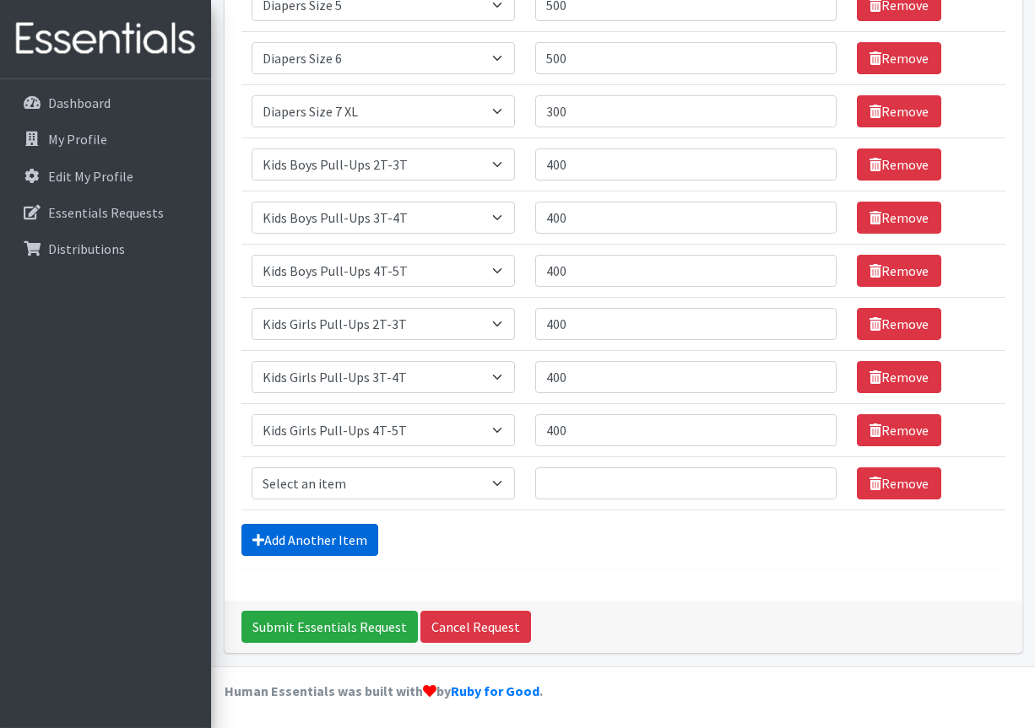
scroll to position [498, 0]
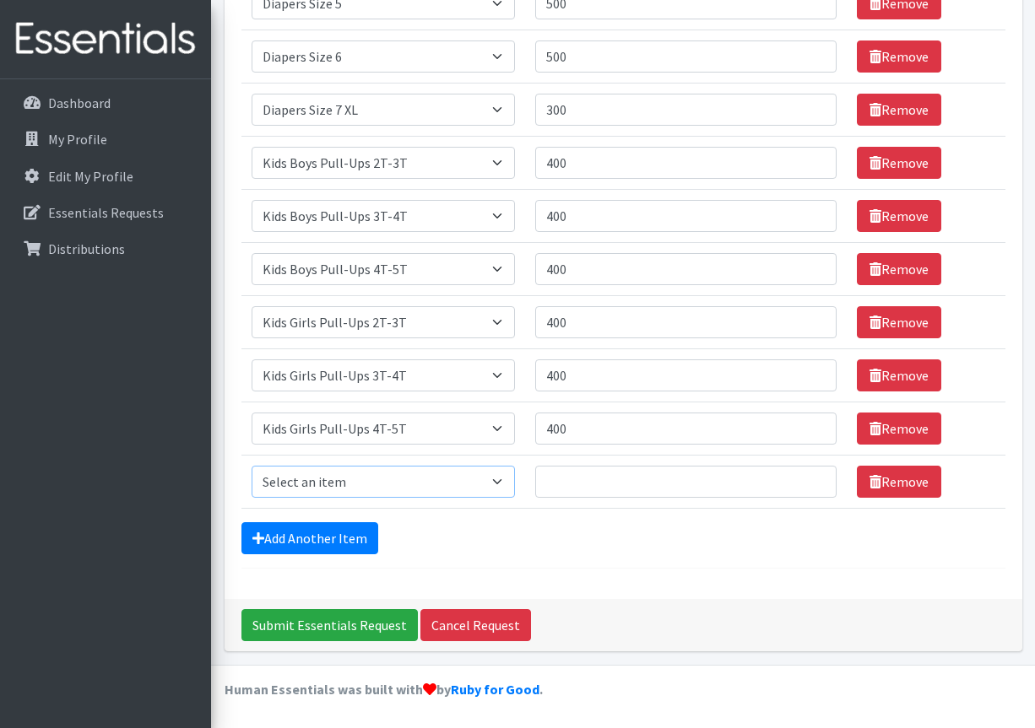
click at [251, 466] on select "Select an item Adult XXX Large Adult Large Adult XX Large Adult Medium Adult Sm…" at bounding box center [383, 482] width 264 height 32
select select "11444"
click option "Period Packs Pads" at bounding box center [0, 0] width 0 height 0
click at [564, 484] on input "Quantity" at bounding box center [685, 482] width 300 height 32
type input "10"
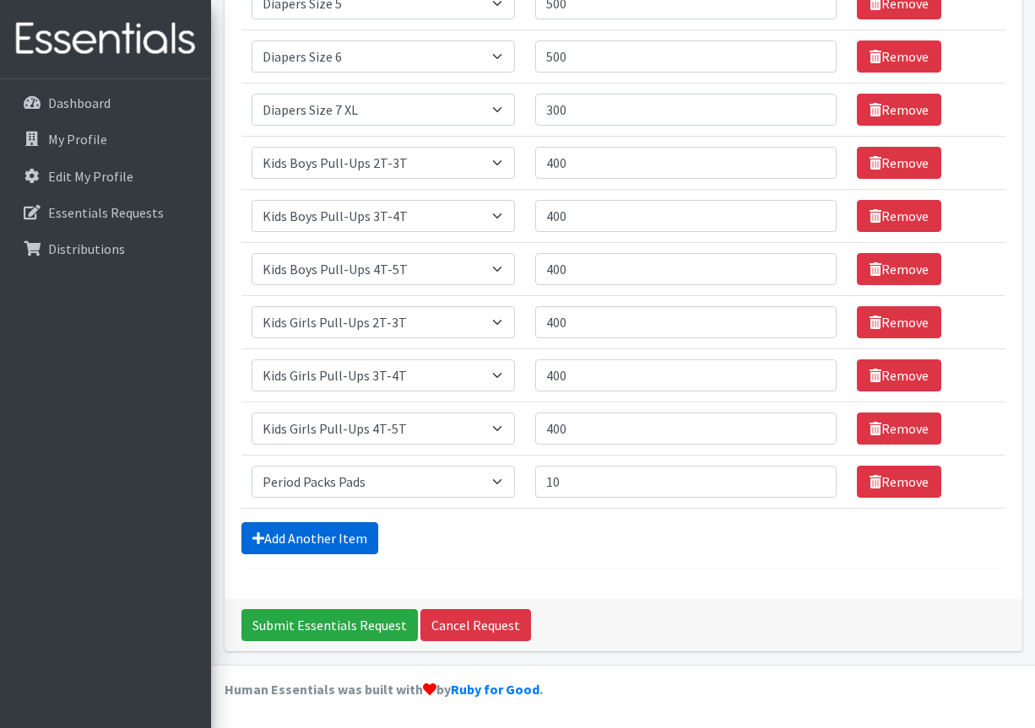
click at [333, 534] on link "Add Another Item" at bounding box center [309, 538] width 137 height 32
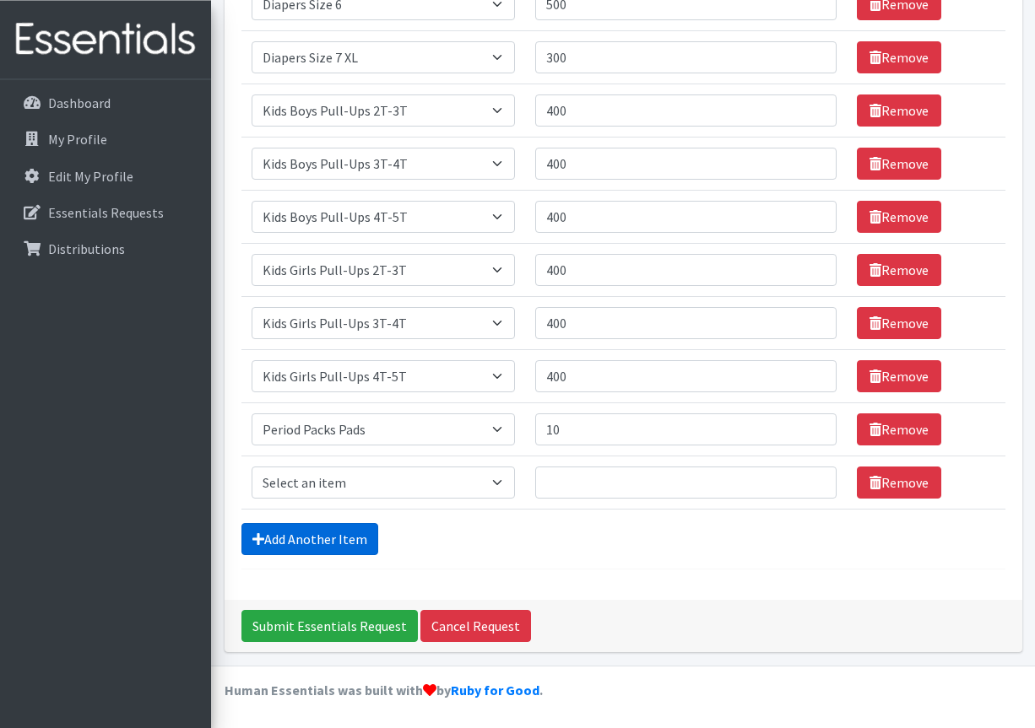
scroll to position [551, 0]
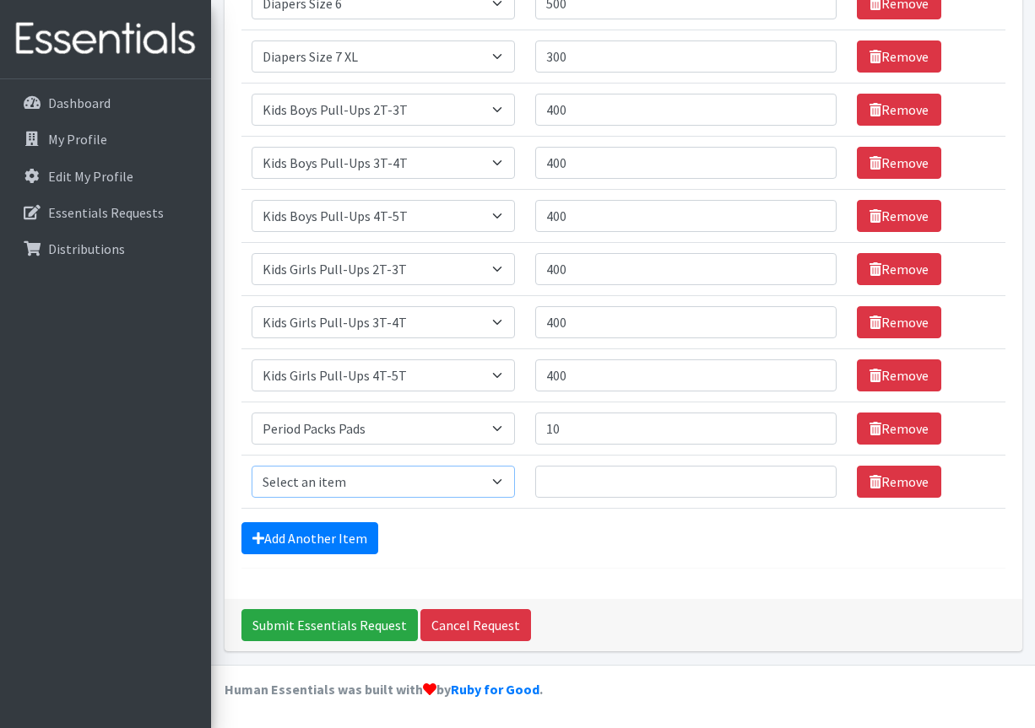
click at [251, 466] on select "Select an item Adult XXX Large Adult Large Adult XX Large Adult Medium Adult Sm…" at bounding box center [383, 482] width 264 height 32
select select "11445"
click option "Period Packs Tampons" at bounding box center [0, 0] width 0 height 0
click at [573, 487] on input "Quantity" at bounding box center [685, 482] width 300 height 32
type input "10"
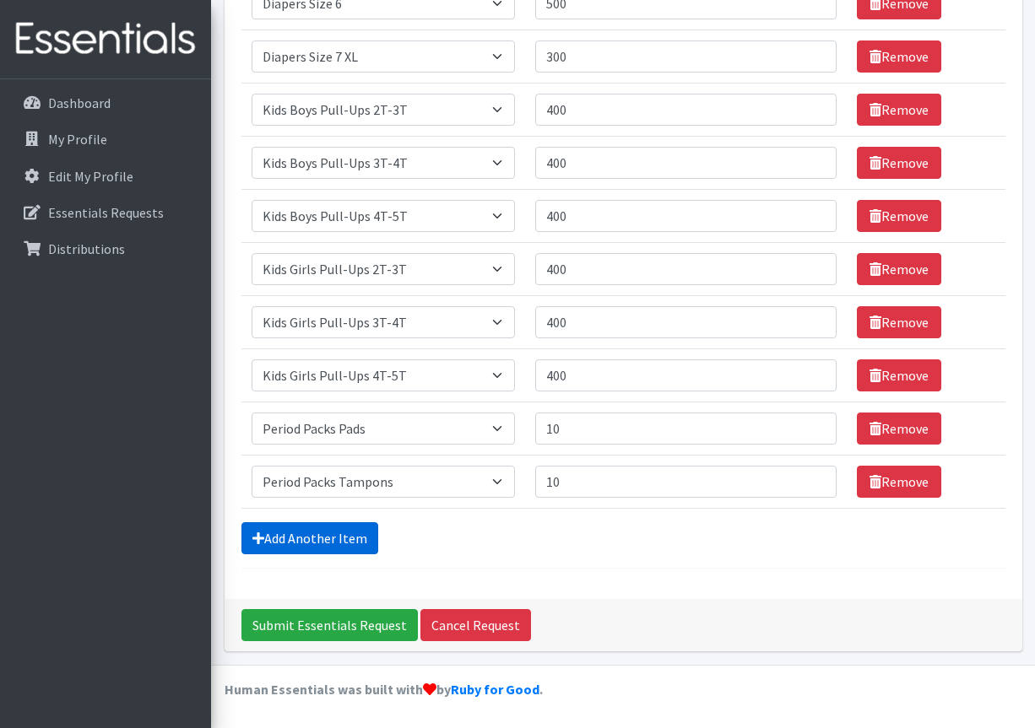
click at [305, 542] on link "Add Another Item" at bounding box center [309, 538] width 137 height 32
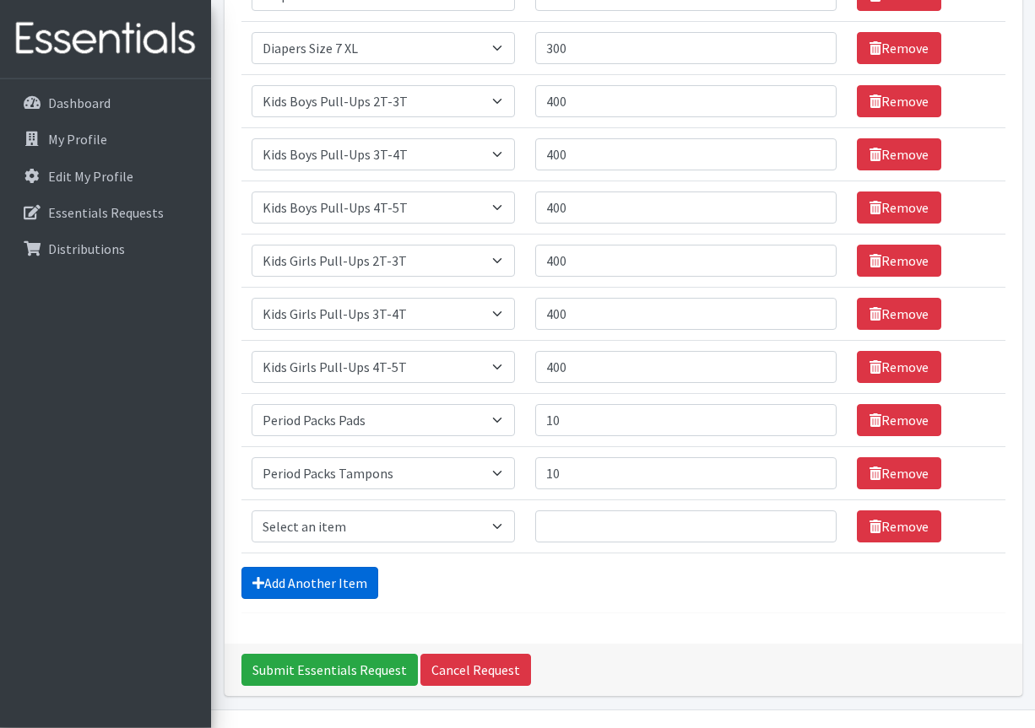
select select "4828"
click option "Wipes (Baby)" at bounding box center [0, 0] width 0 height 0
click at [545, 523] on input "Quantity" at bounding box center [685, 527] width 300 height 32
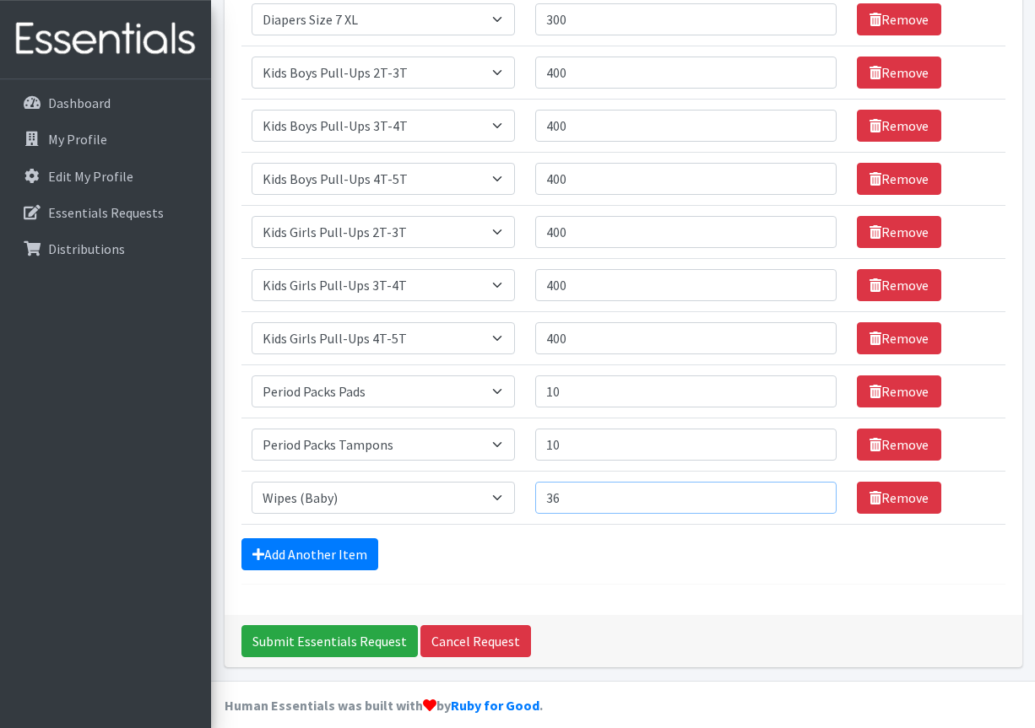
scroll to position [604, 0]
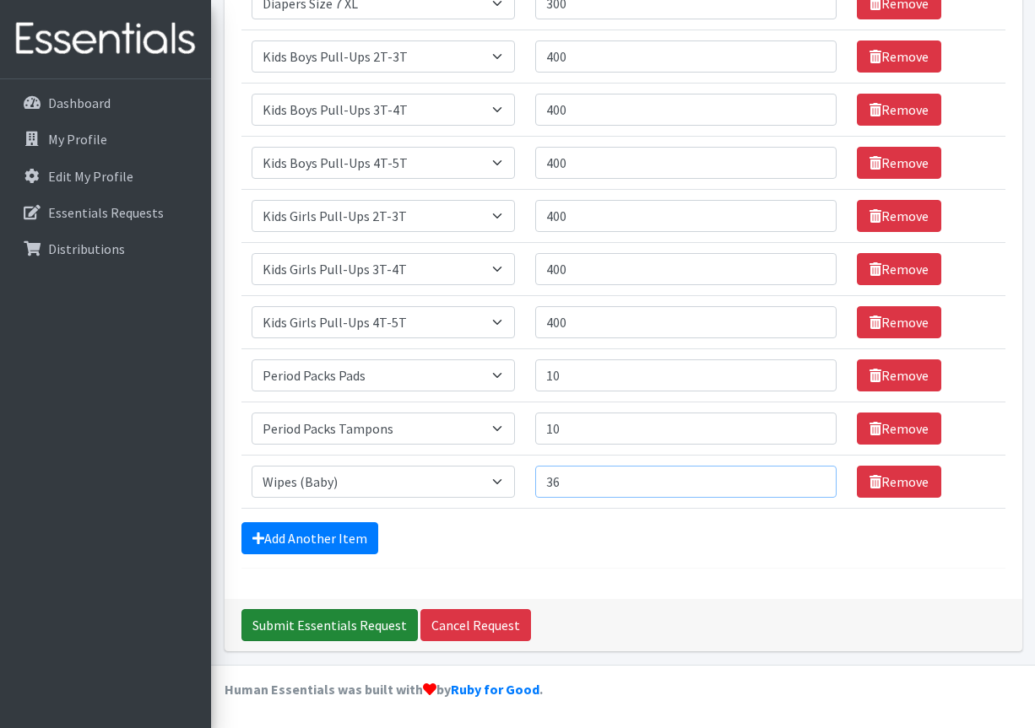
type input "36"
click at [337, 626] on input "Submit Essentials Request" at bounding box center [329, 625] width 176 height 32
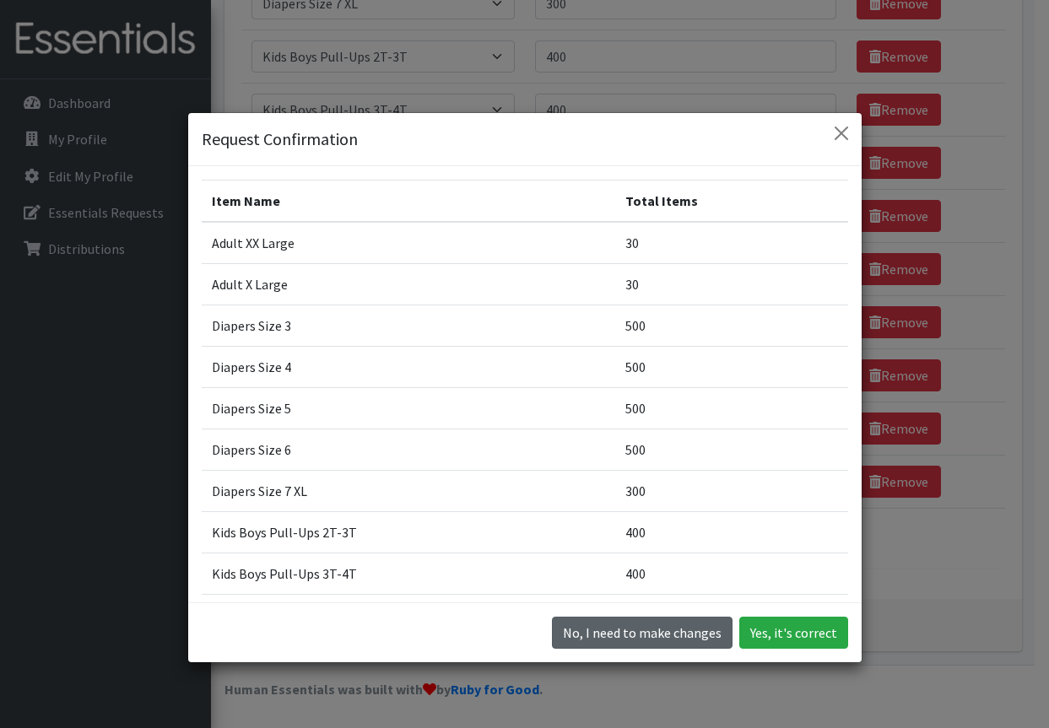
click at [672, 634] on button "No, I need to make changes" at bounding box center [642, 633] width 181 height 32
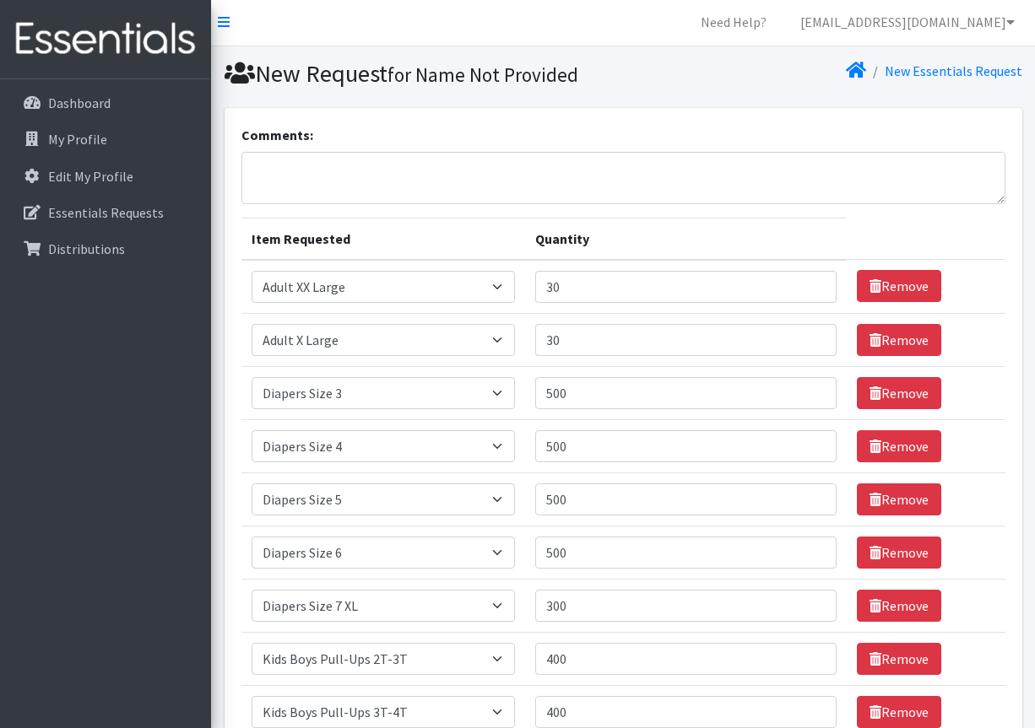
scroll to position [0, 0]
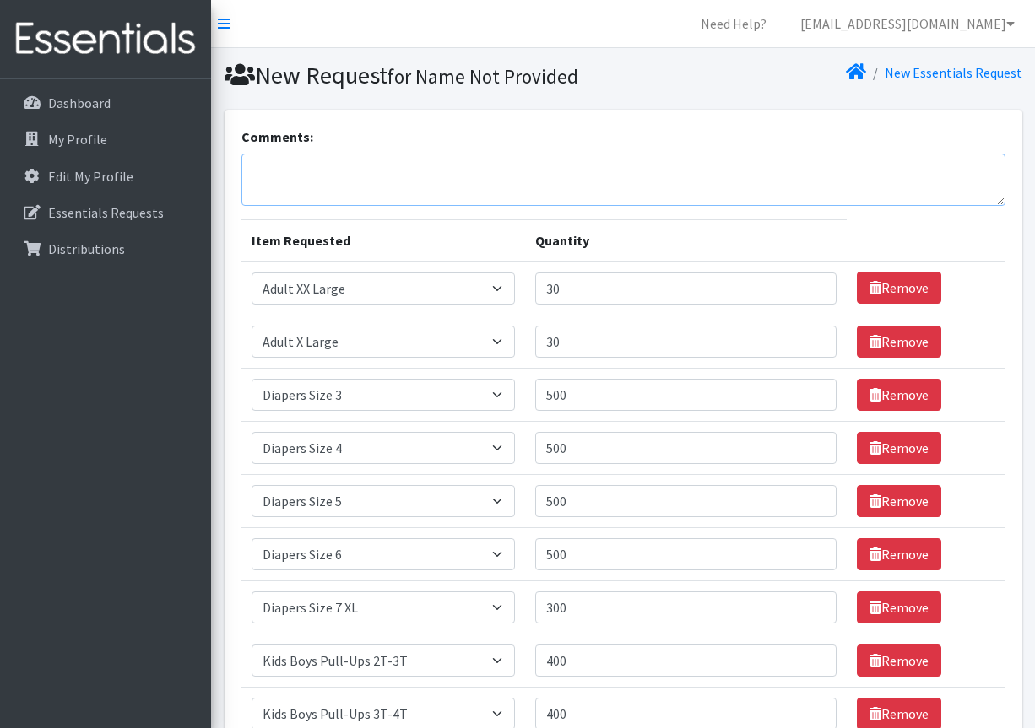
click at [289, 183] on textarea "Comments:" at bounding box center [623, 180] width 764 height 52
click at [292, 170] on textarea "Comments:" at bounding box center [623, 180] width 764 height 52
click at [289, 174] on textarea "Comments:" at bounding box center [623, 180] width 764 height 52
click at [280, 170] on textarea "Comments:" at bounding box center [623, 180] width 764 height 52
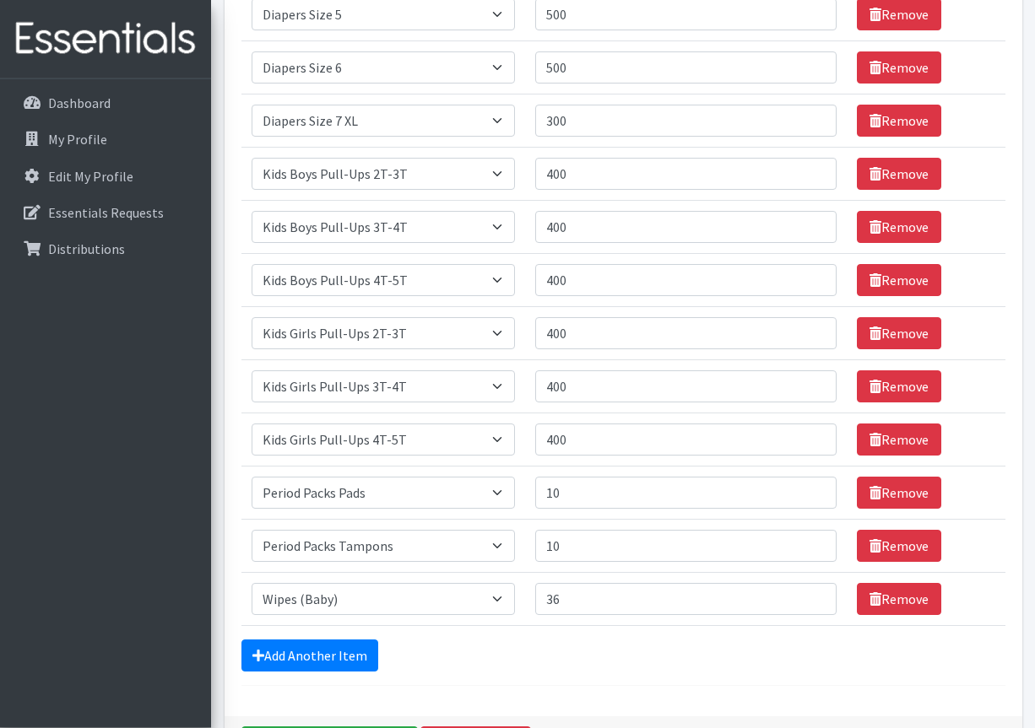
scroll to position [604, 0]
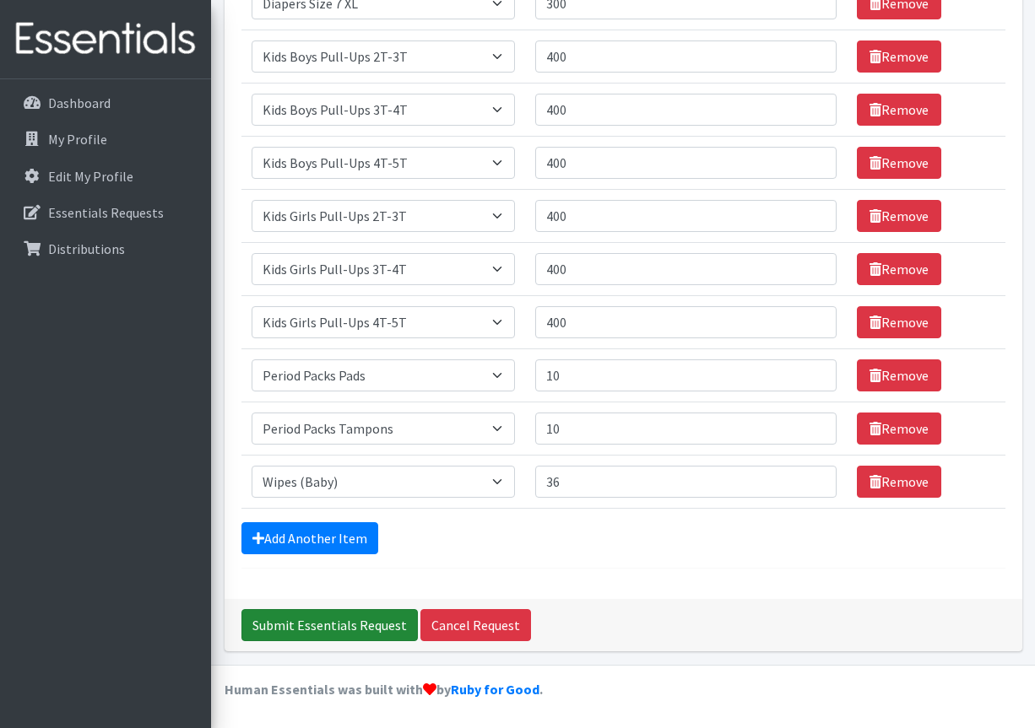
type textarea "Canton Crossroads UMC"
click at [340, 623] on input "Submit Essentials Request" at bounding box center [329, 625] width 176 height 32
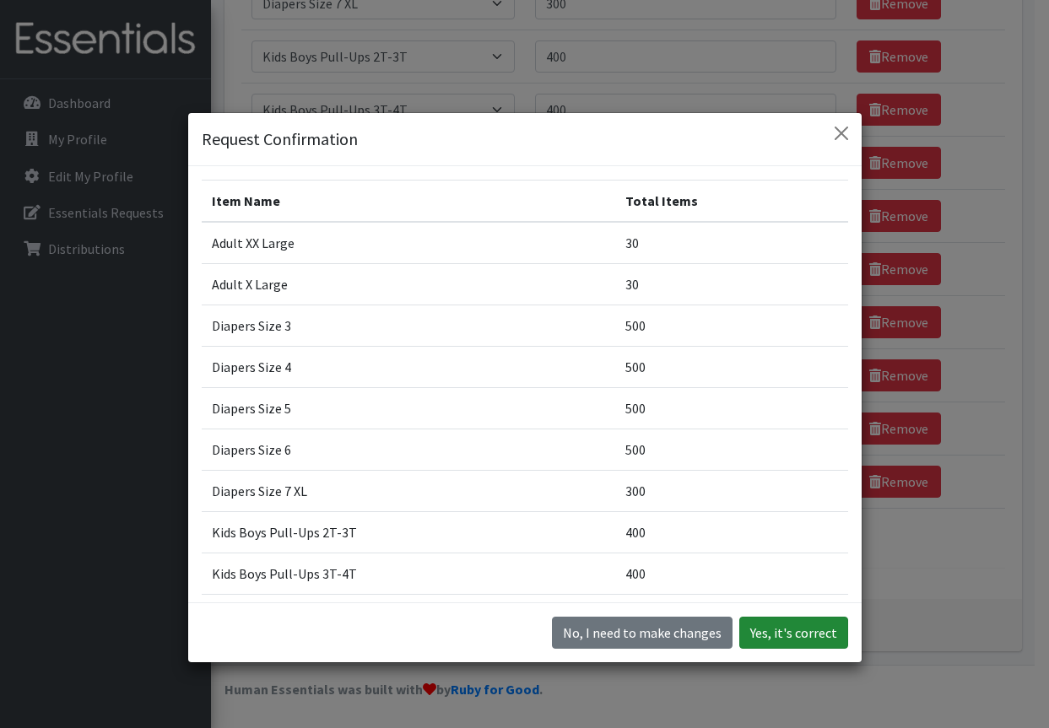
click at [788, 628] on button "Yes, it's correct" at bounding box center [793, 633] width 109 height 32
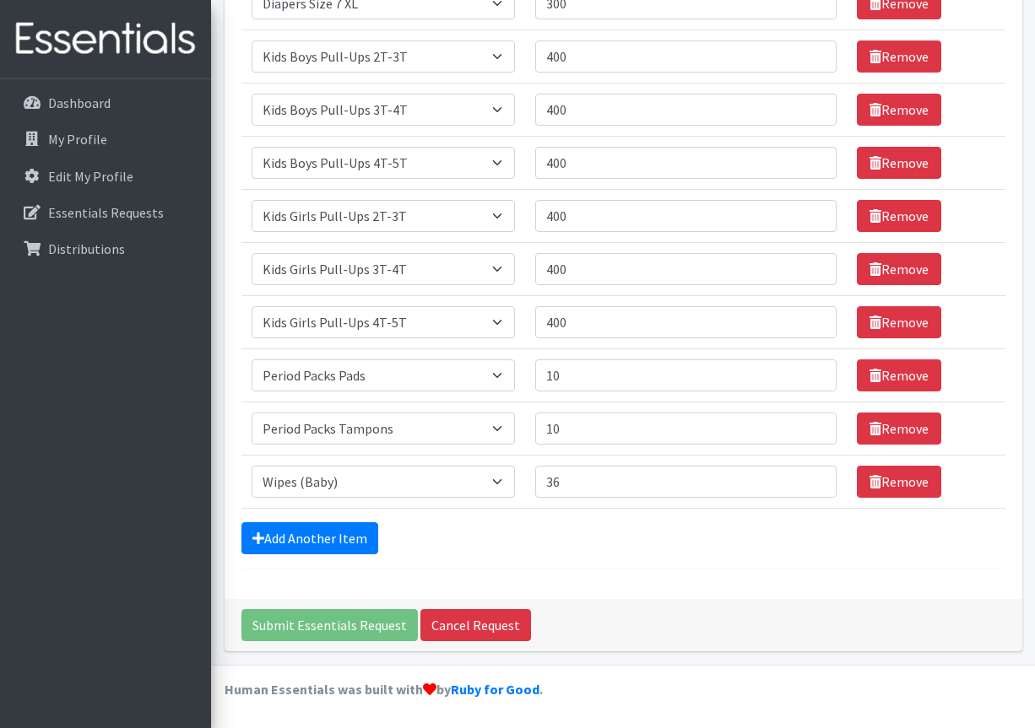
click at [788, 628] on div "Submit Essentials Request Cancel Request" at bounding box center [622, 625] width 797 height 52
